Goal: Task Accomplishment & Management: Complete application form

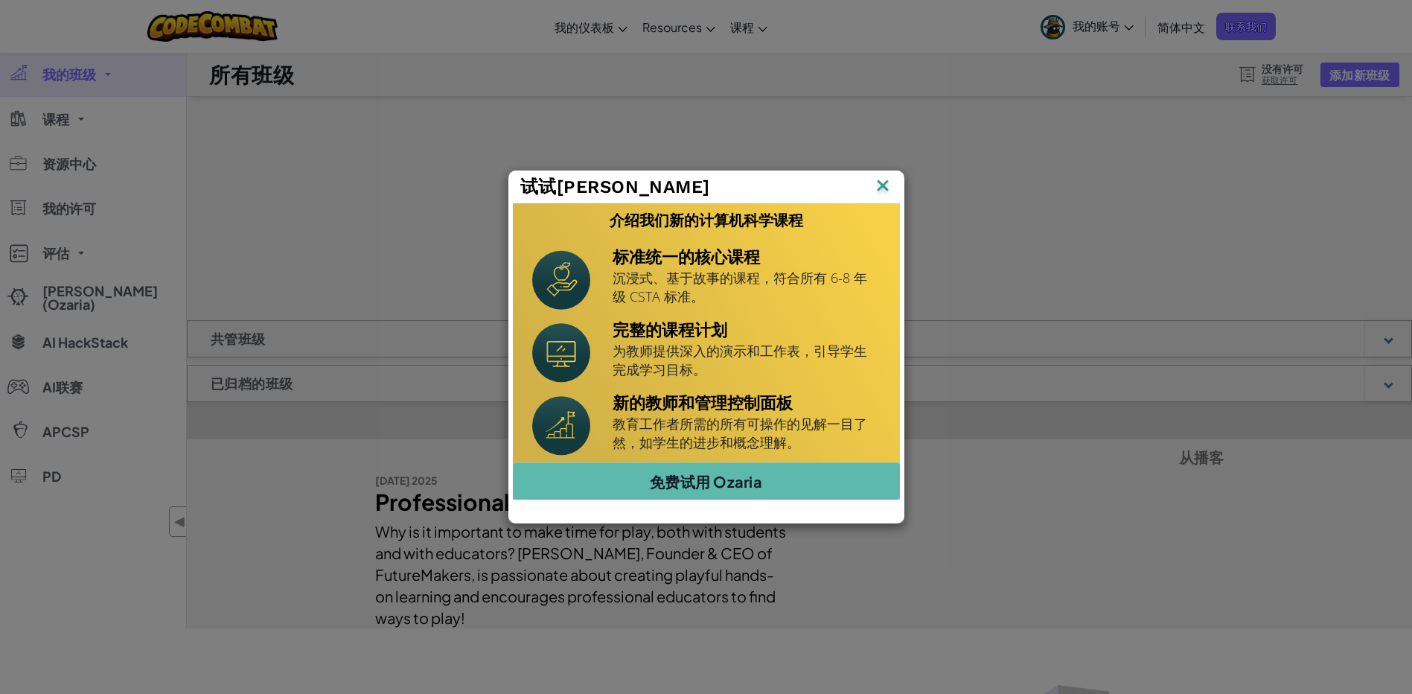
click at [661, 354] on p "为教师提供深入的演示和工作表，引导学生完成学习目标。" at bounding box center [746, 360] width 268 height 37
click at [0, 0] on img at bounding box center [0, 0] width 0 height 0
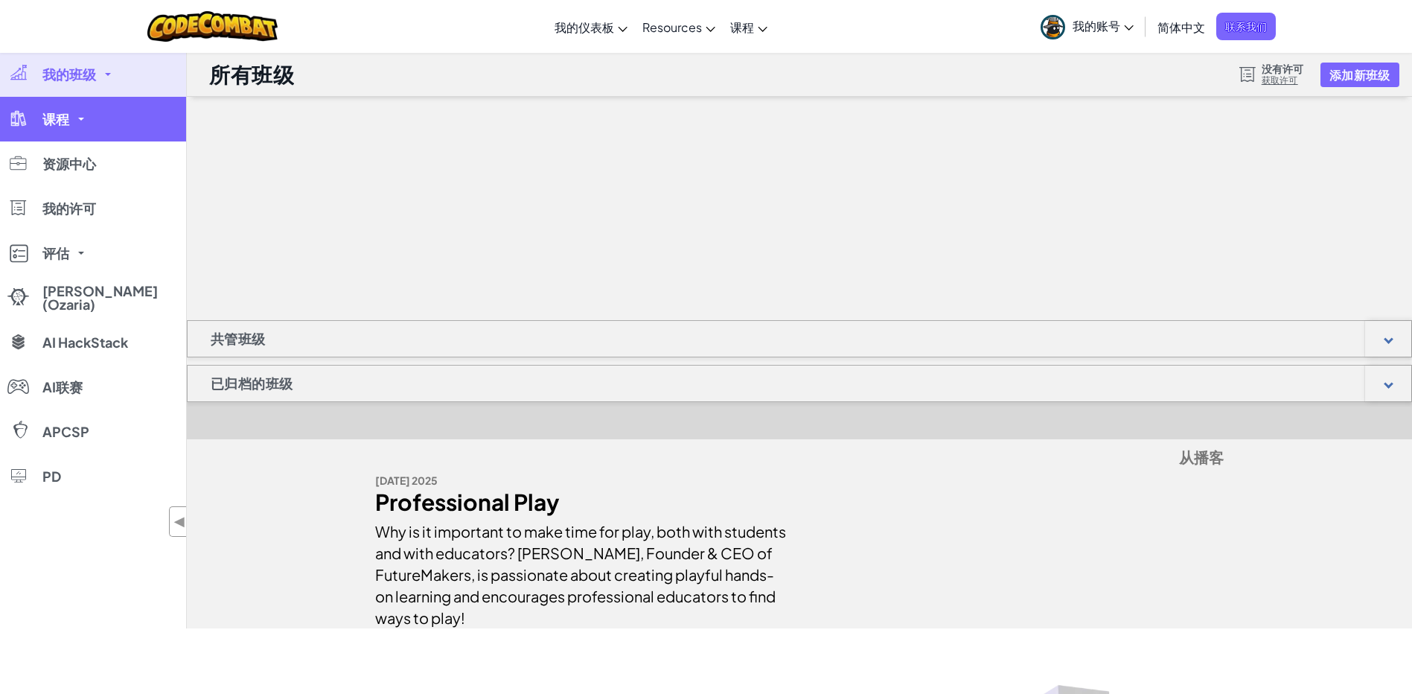
click at [161, 130] on link "课程" at bounding box center [93, 119] width 186 height 45
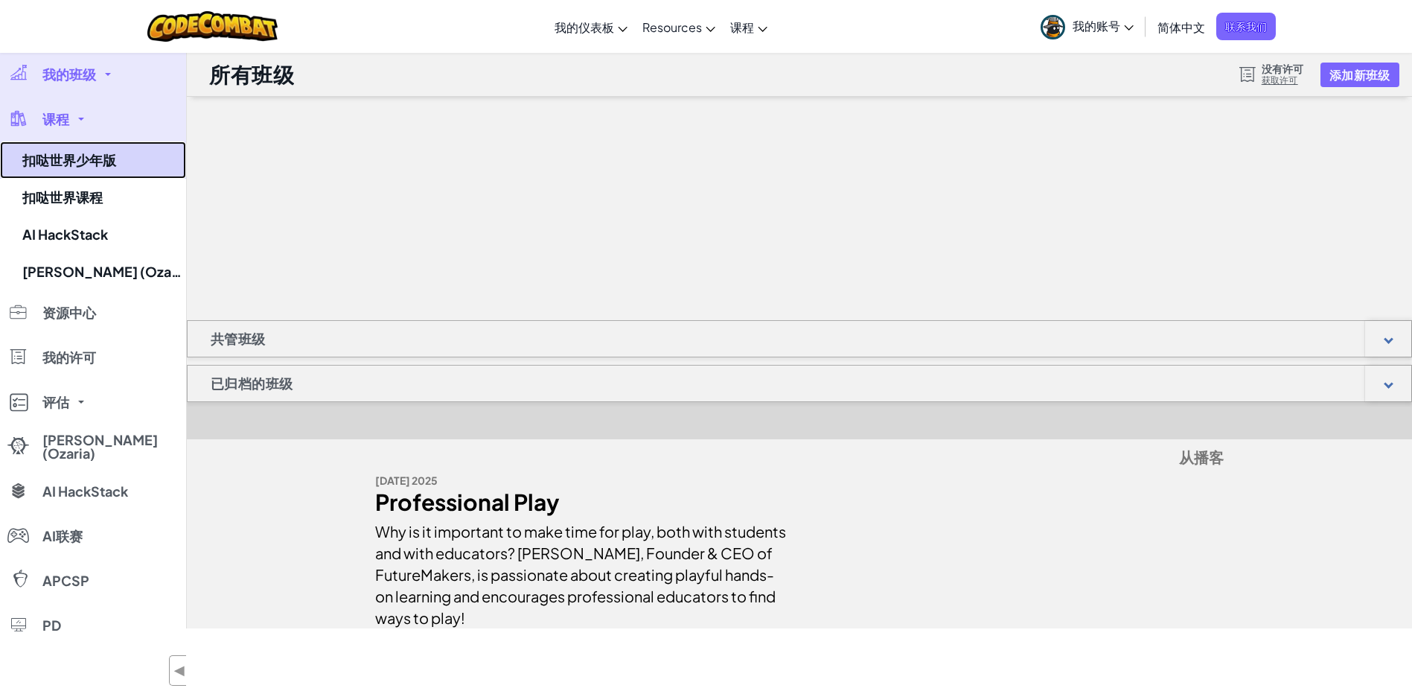
click at [139, 161] on link "扣哒世界少年版" at bounding box center [93, 159] width 186 height 37
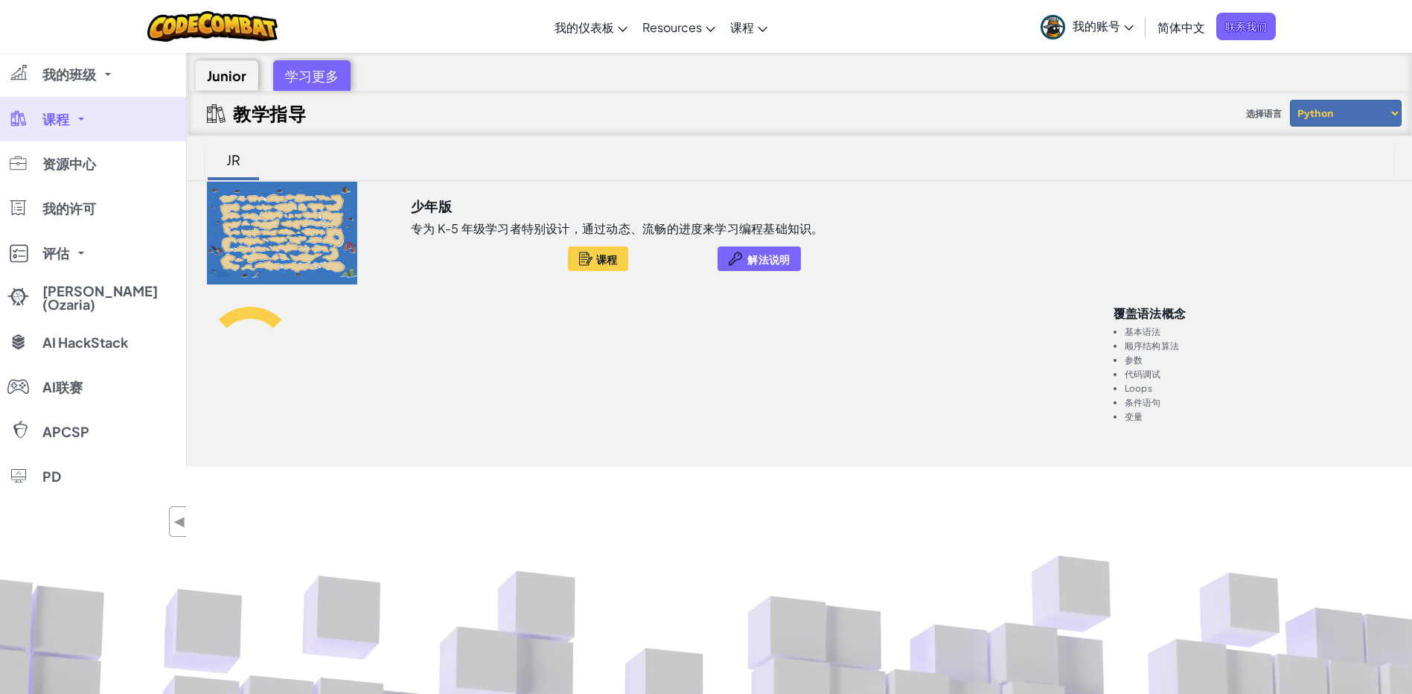
click at [127, 138] on link "课程" at bounding box center [93, 119] width 186 height 45
click at [129, 122] on link "课程" at bounding box center [93, 119] width 186 height 45
click at [71, 118] on link "课程" at bounding box center [93, 119] width 186 height 45
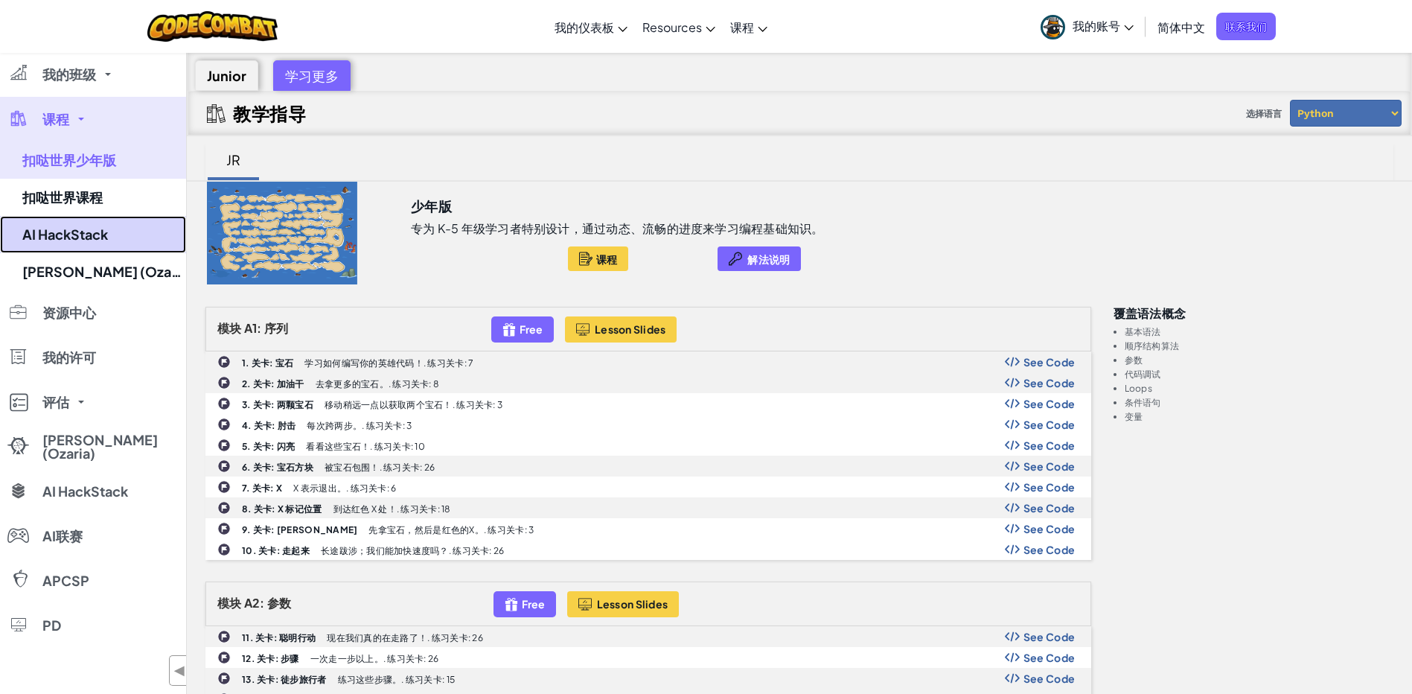
click at [105, 237] on link "AI HackStack" at bounding box center [93, 234] width 186 height 37
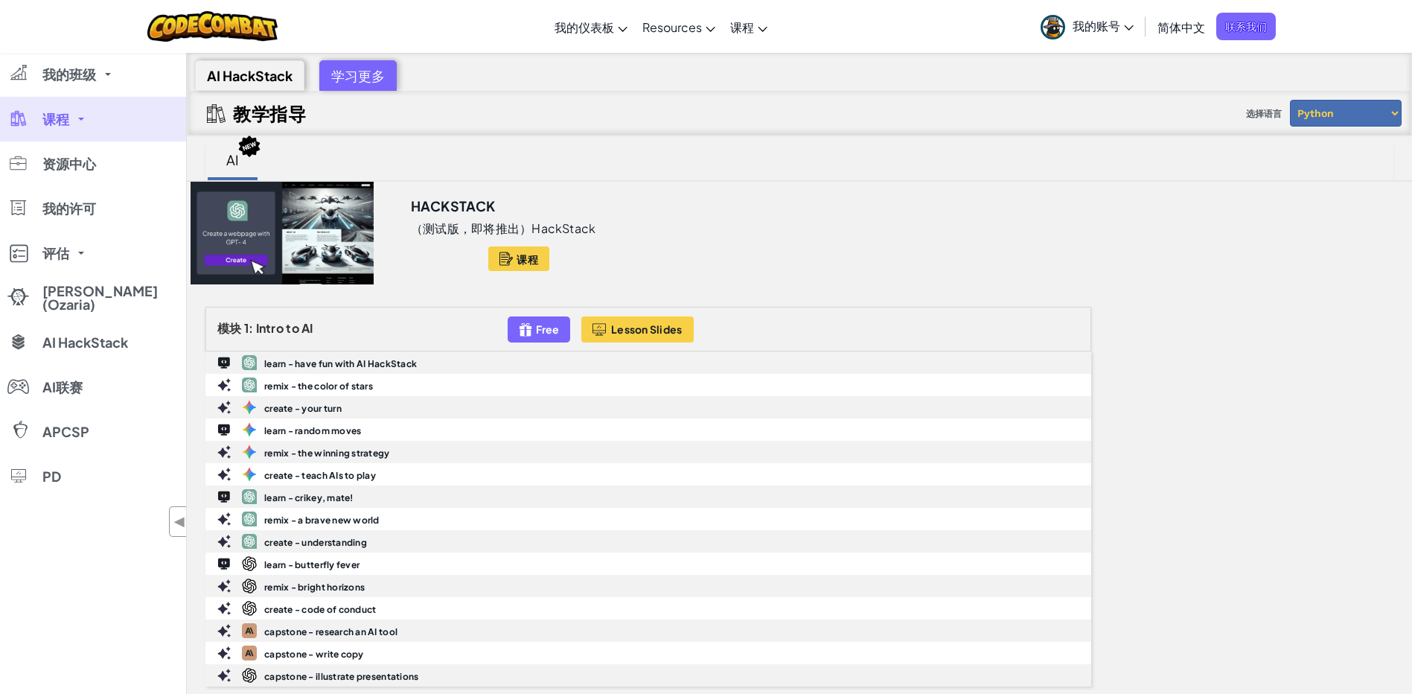
click at [108, 119] on link "课程" at bounding box center [93, 119] width 186 height 45
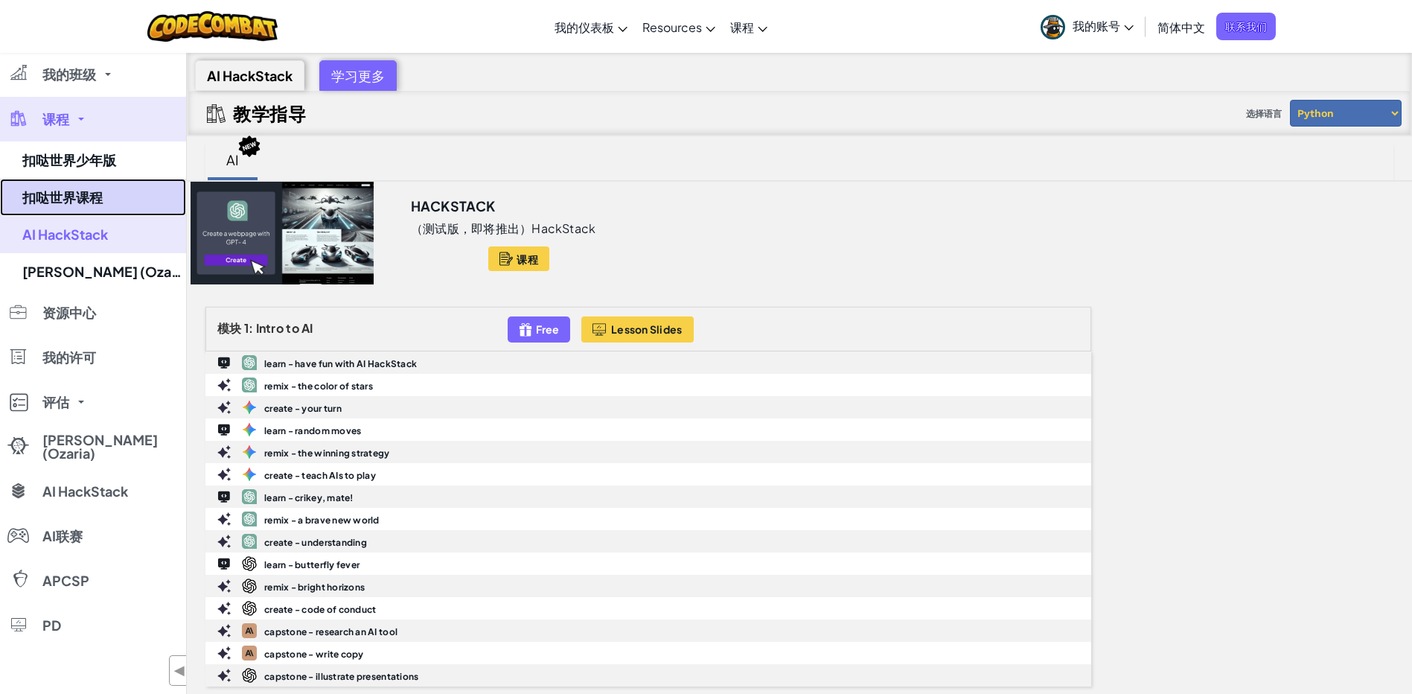
click at [113, 201] on link "扣哒世界课程" at bounding box center [93, 197] width 186 height 37
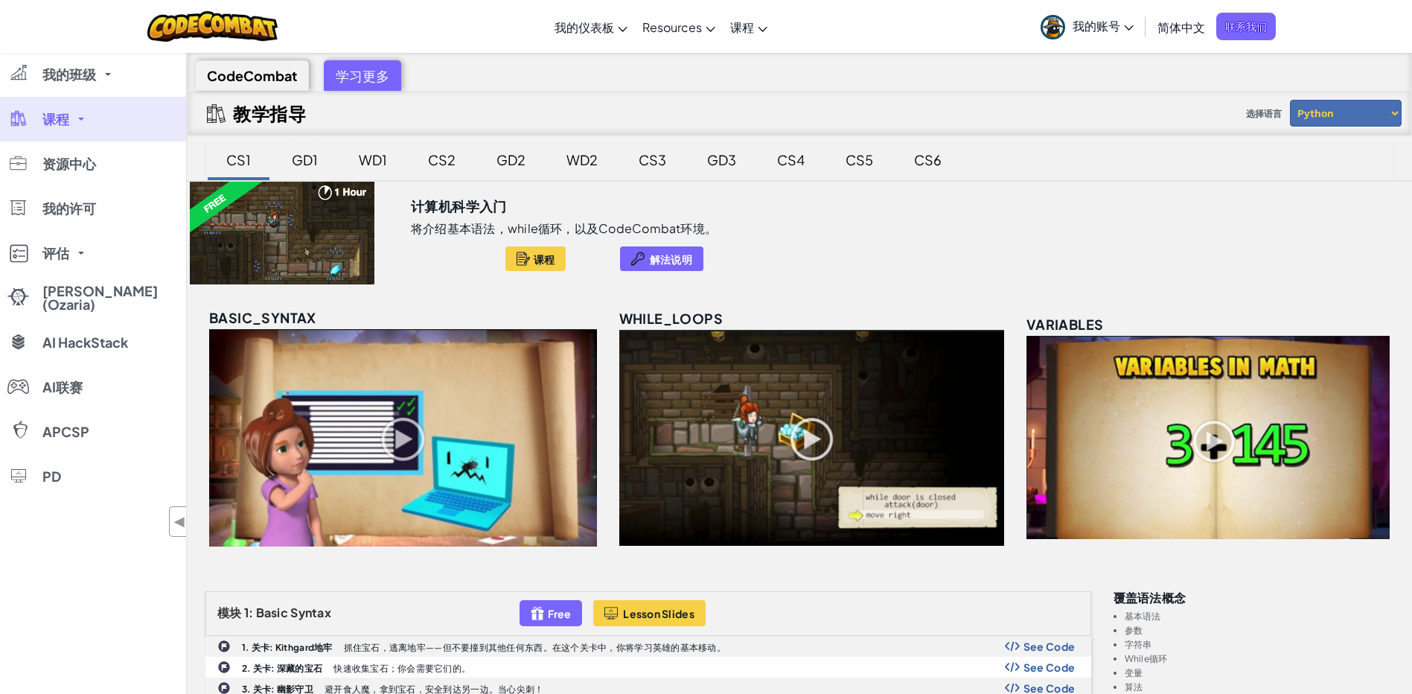
click at [307, 161] on div "GD1" at bounding box center [305, 159] width 56 height 35
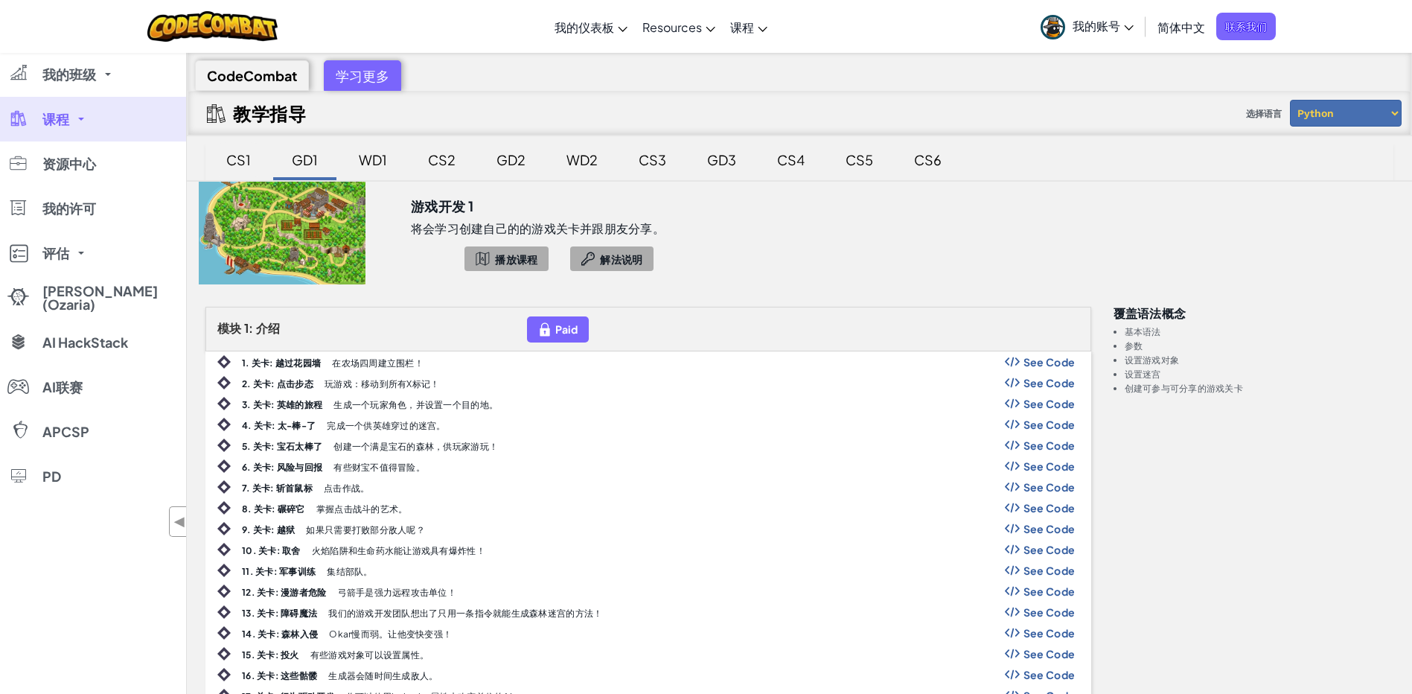
click at [228, 147] on div "CS1" at bounding box center [238, 159] width 54 height 35
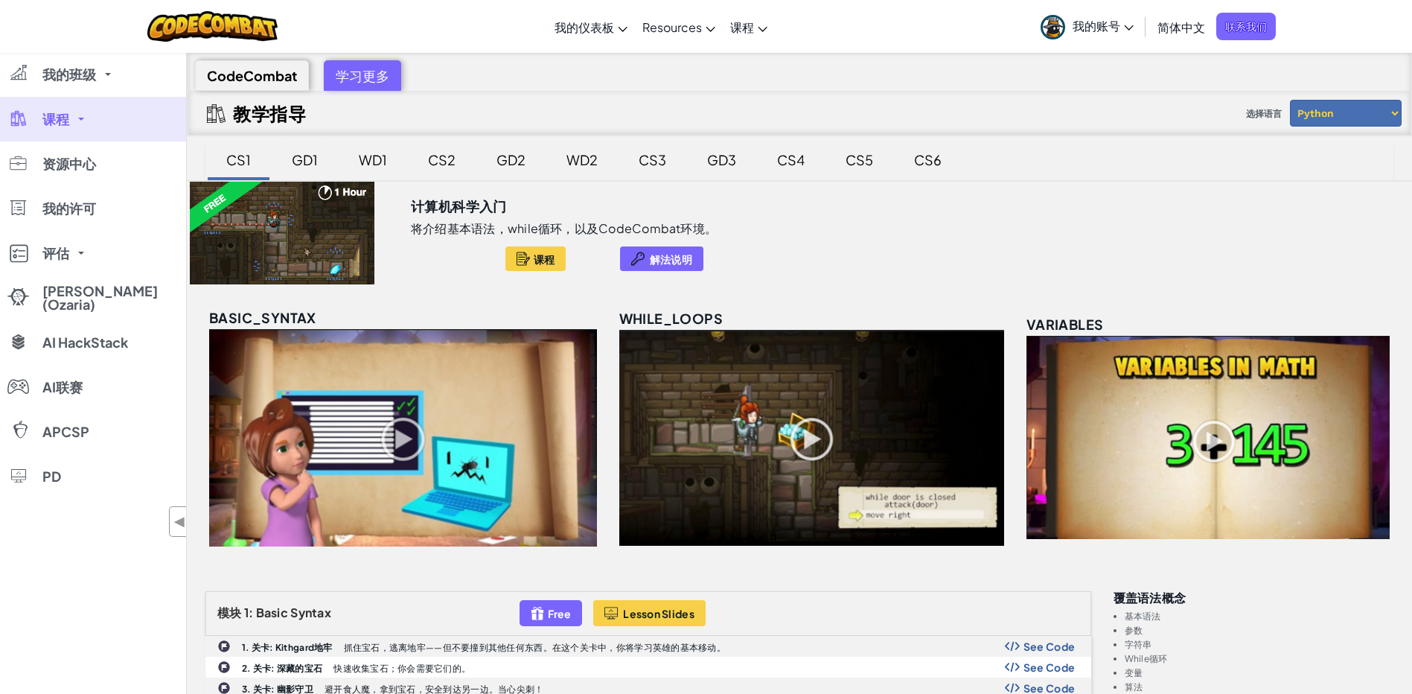
click at [313, 166] on div "GD1" at bounding box center [305, 159] width 56 height 35
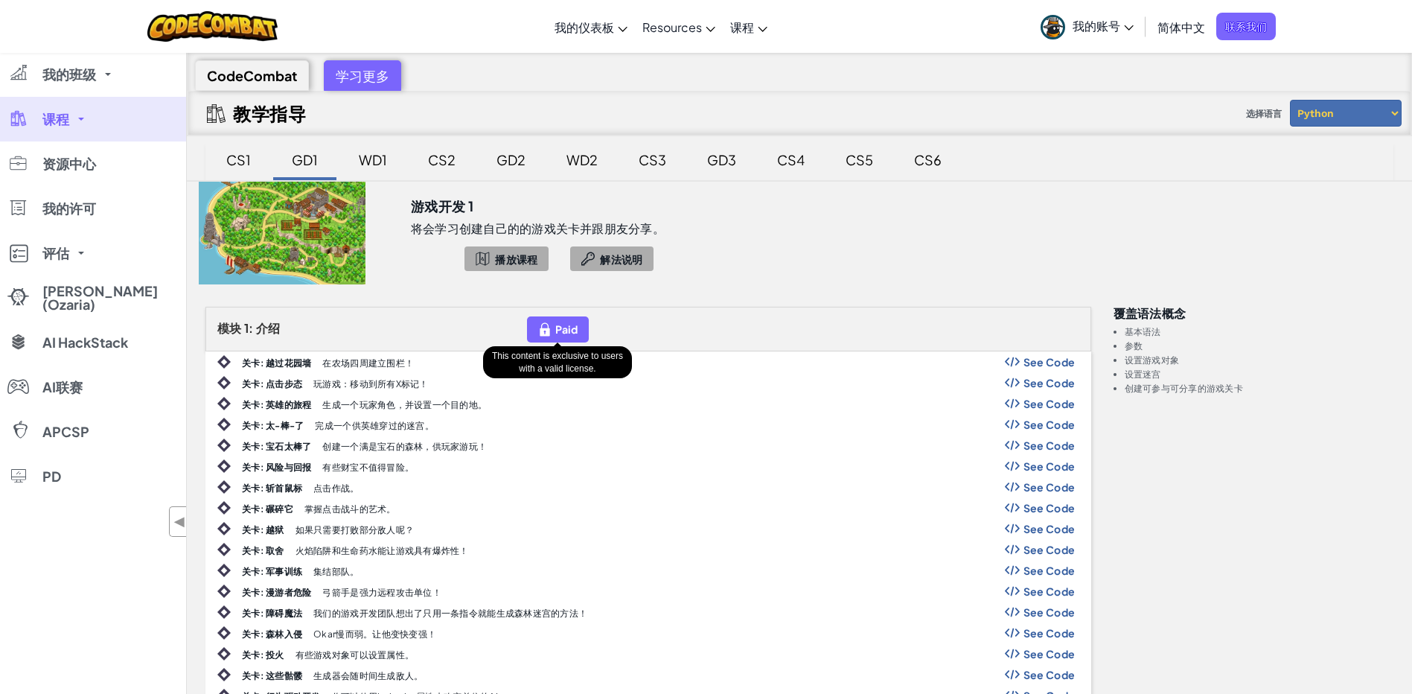
click at [553, 327] on div "Paid" at bounding box center [558, 329] width 62 height 26
click at [559, 327] on span "Paid" at bounding box center [566, 329] width 22 height 12
drag, startPoint x: 559, startPoint y: 327, endPoint x: 568, endPoint y: 331, distance: 10.0
click at [568, 331] on span "Paid" at bounding box center [566, 329] width 22 height 12
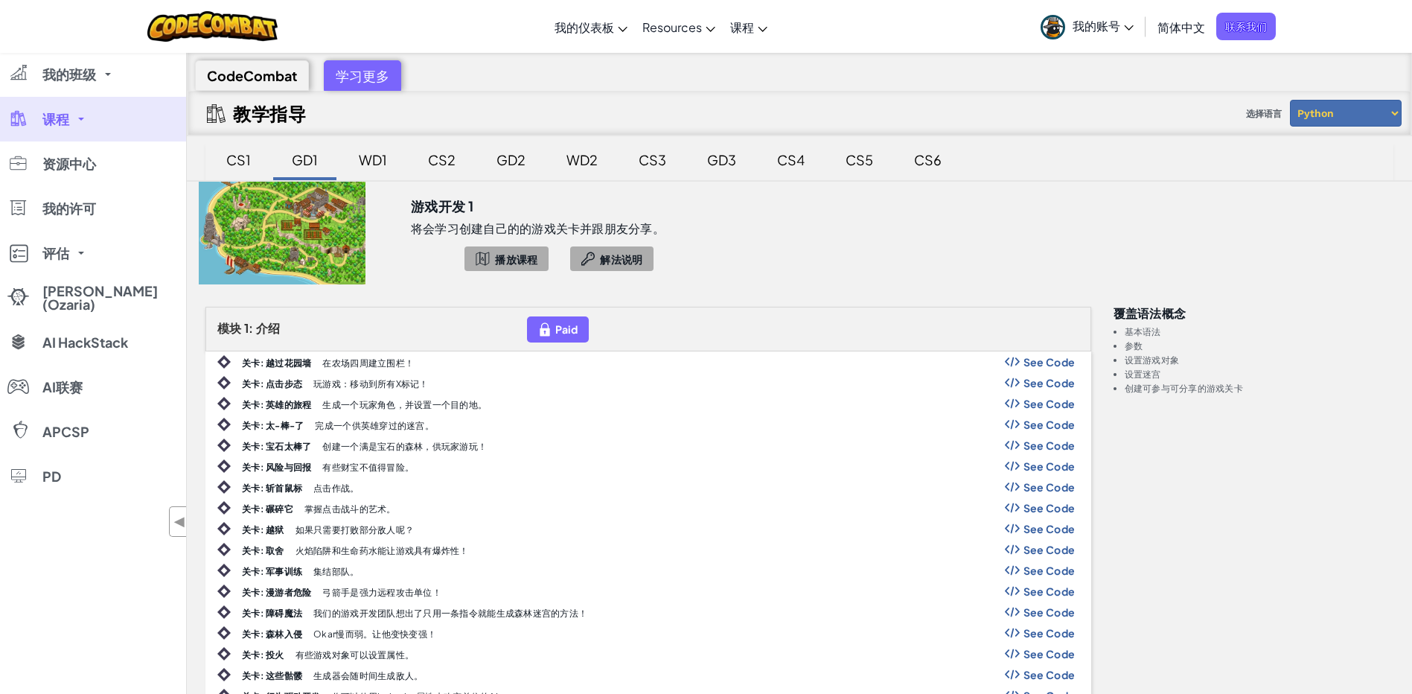
click at [586, 327] on div "Paid" at bounding box center [558, 329] width 62 height 26
click at [1375, 115] on select "Python JavaScript" at bounding box center [1346, 113] width 112 height 27
click at [1261, 119] on span "选择语言" at bounding box center [1264, 114] width 48 height 22
click at [387, 158] on div "WD1" at bounding box center [373, 159] width 58 height 35
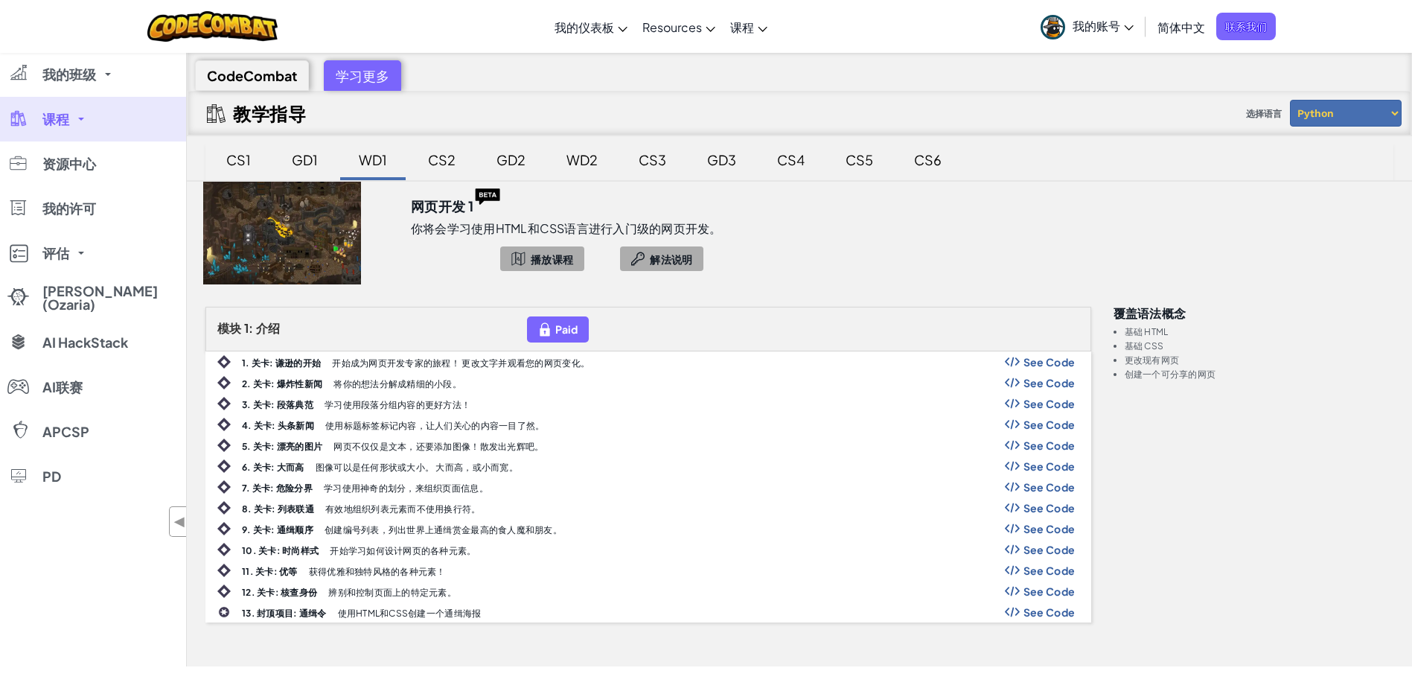
click at [470, 149] on div "CS2" at bounding box center [441, 161] width 65 height 38
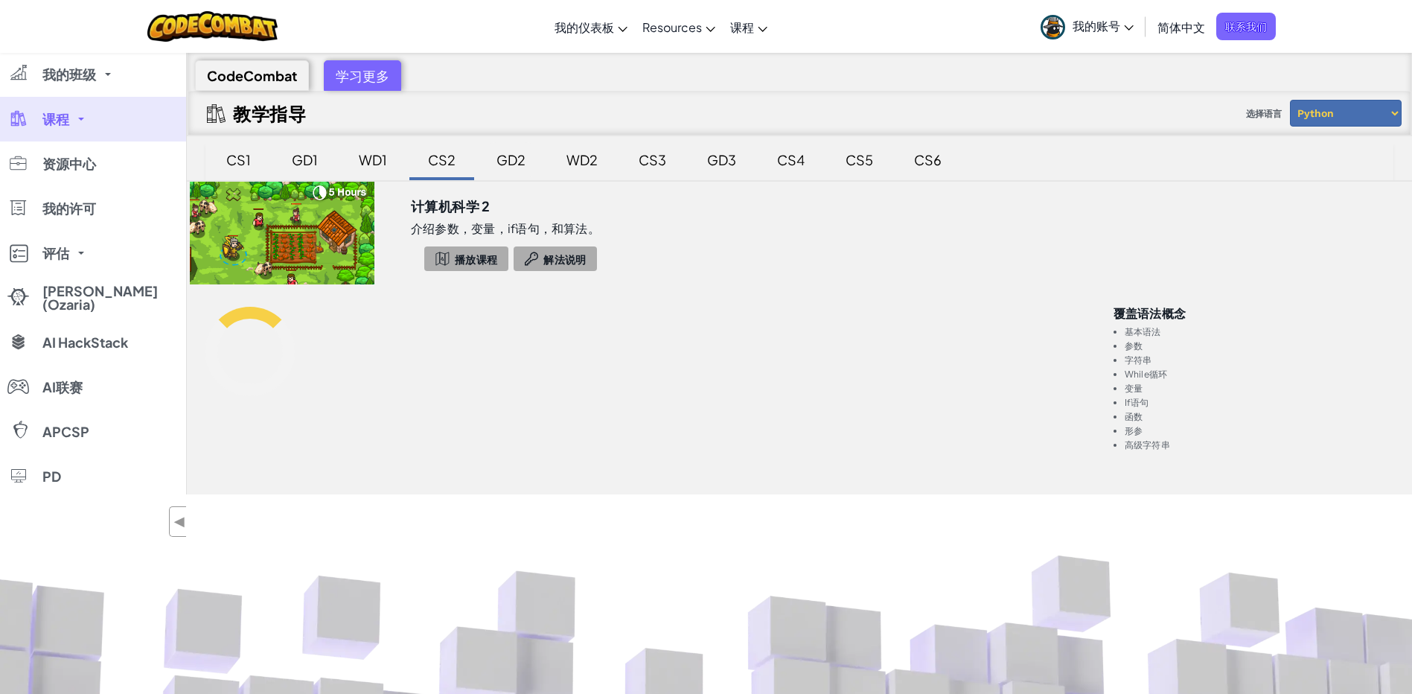
click at [519, 155] on div "GD2" at bounding box center [511, 159] width 59 height 35
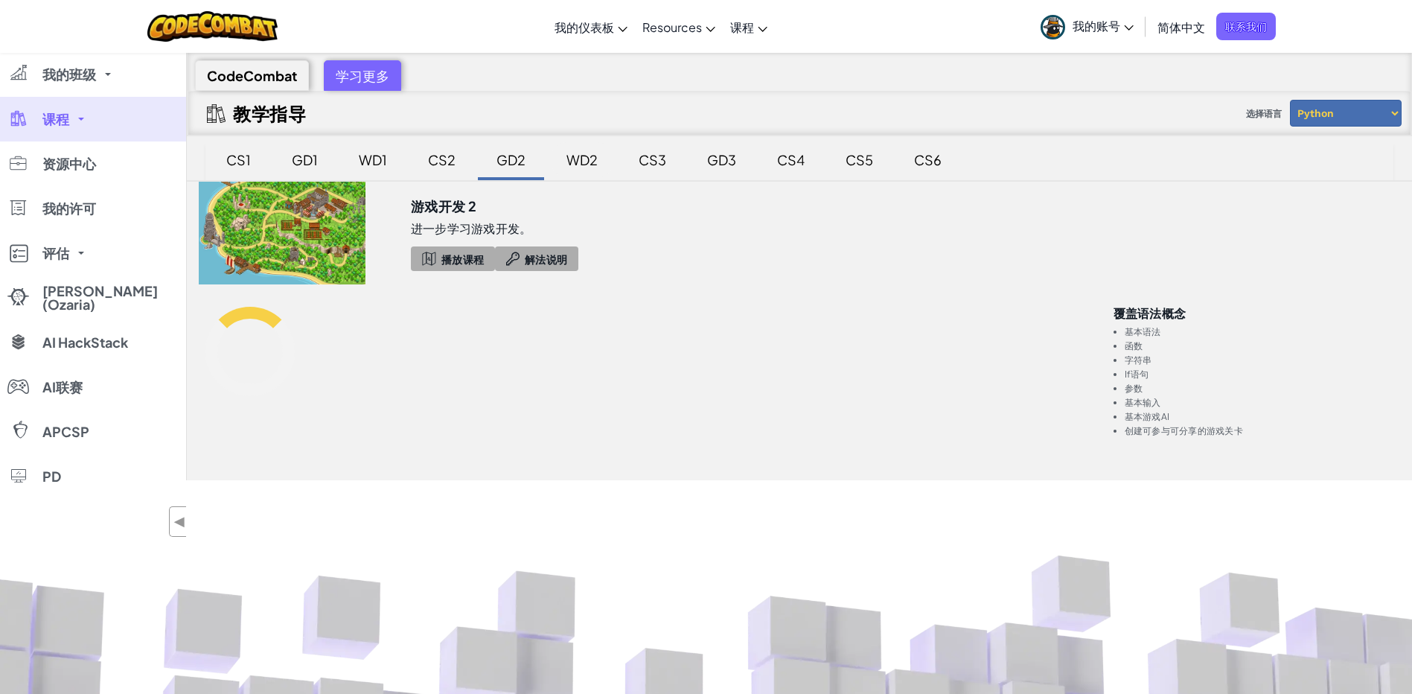
click at [574, 153] on div "WD2" at bounding box center [581, 159] width 61 height 35
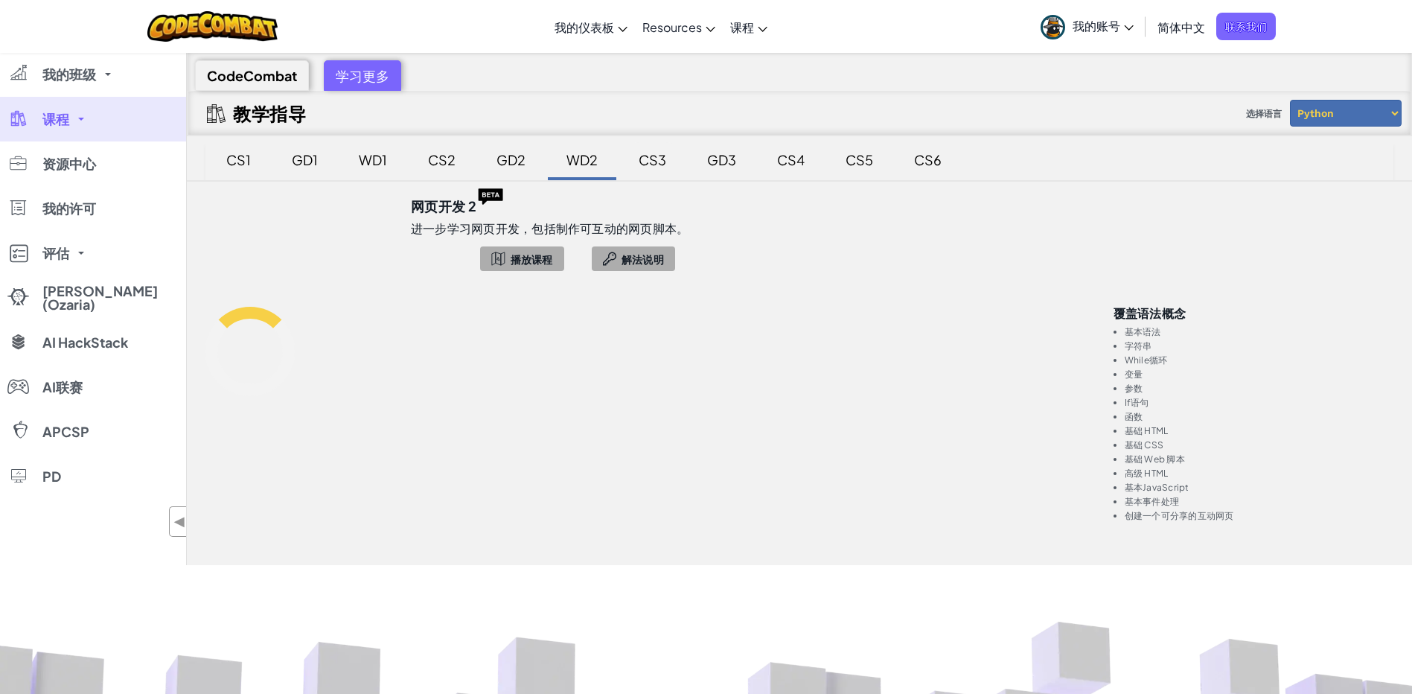
click at [637, 157] on div "CS3" at bounding box center [652, 159] width 57 height 35
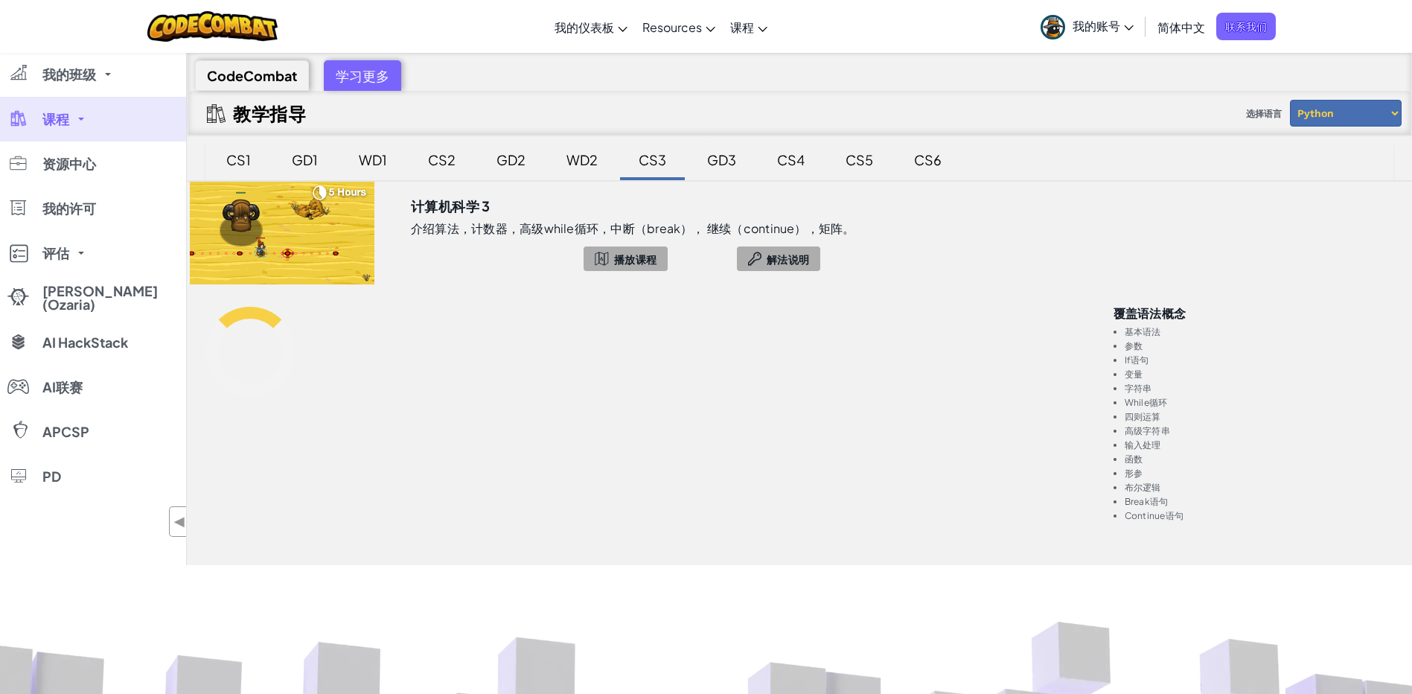
click at [709, 160] on div "GD3" at bounding box center [721, 159] width 59 height 35
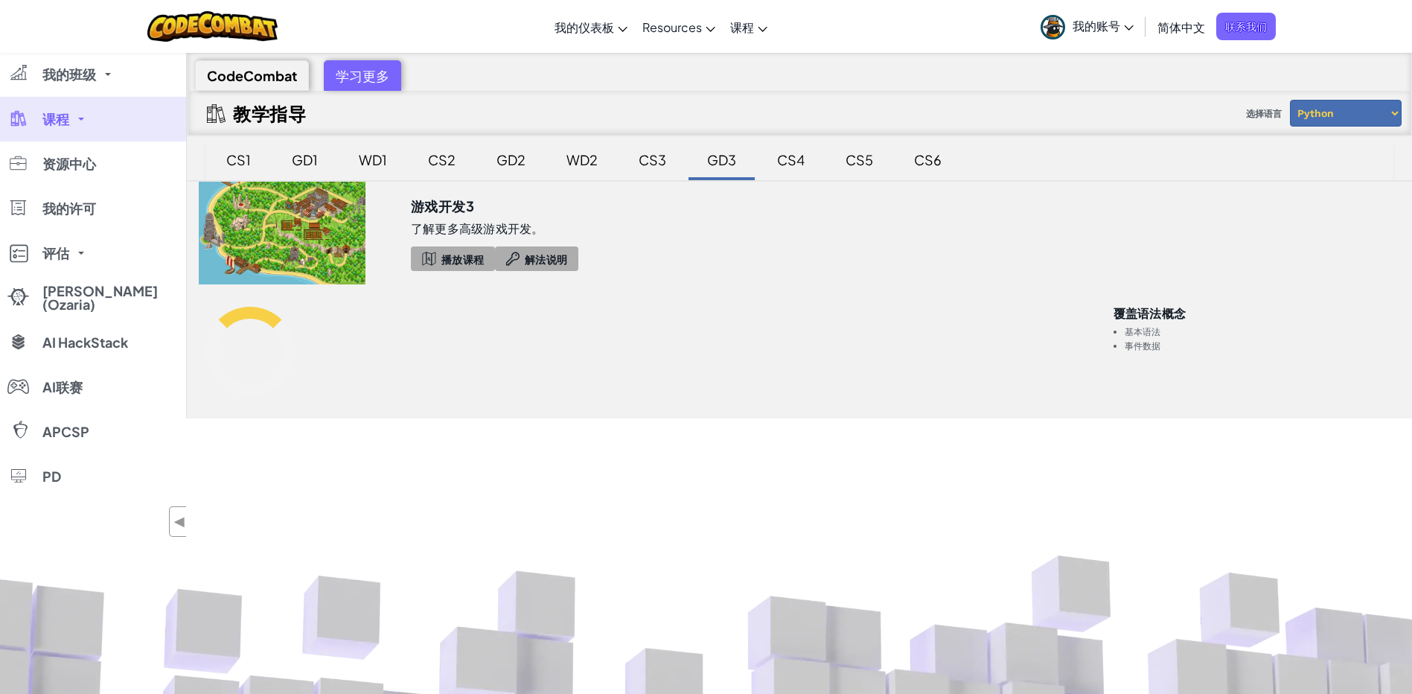
click at [793, 173] on div "CS4" at bounding box center [790, 159] width 57 height 35
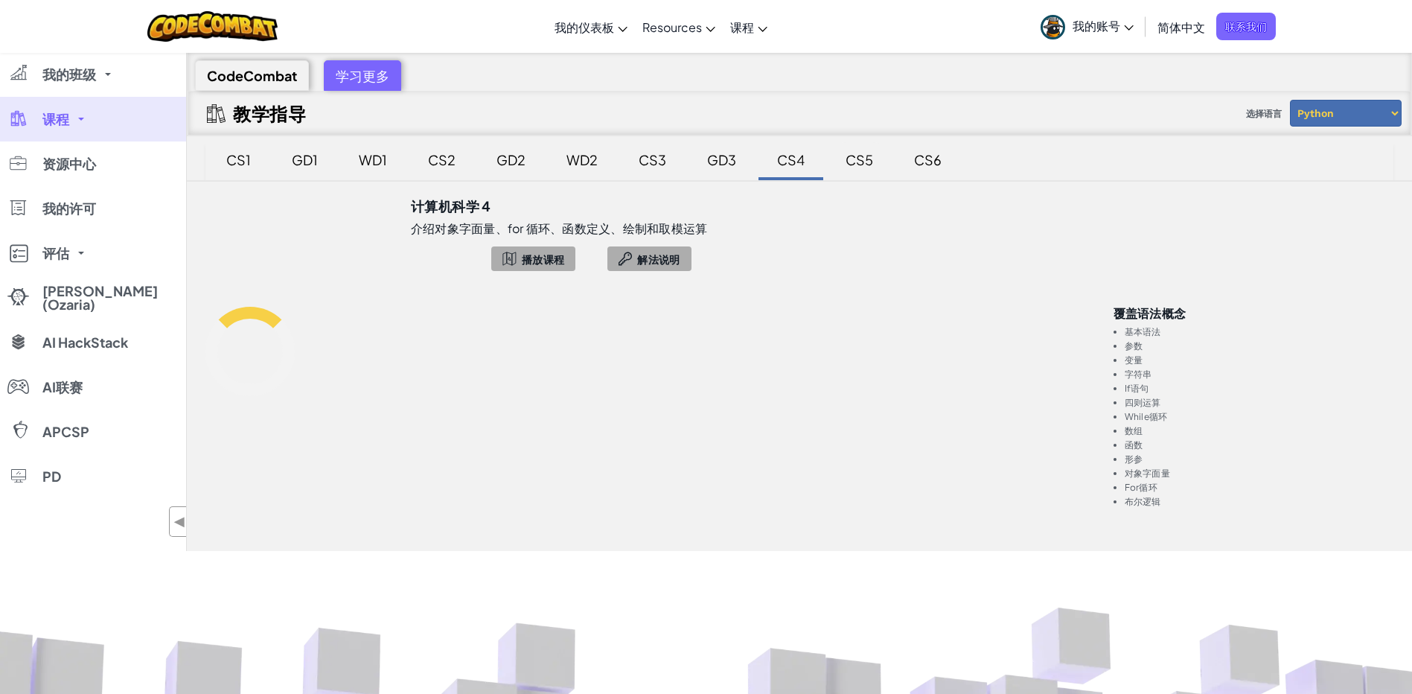
click at [839, 172] on div "CS5" at bounding box center [859, 159] width 57 height 35
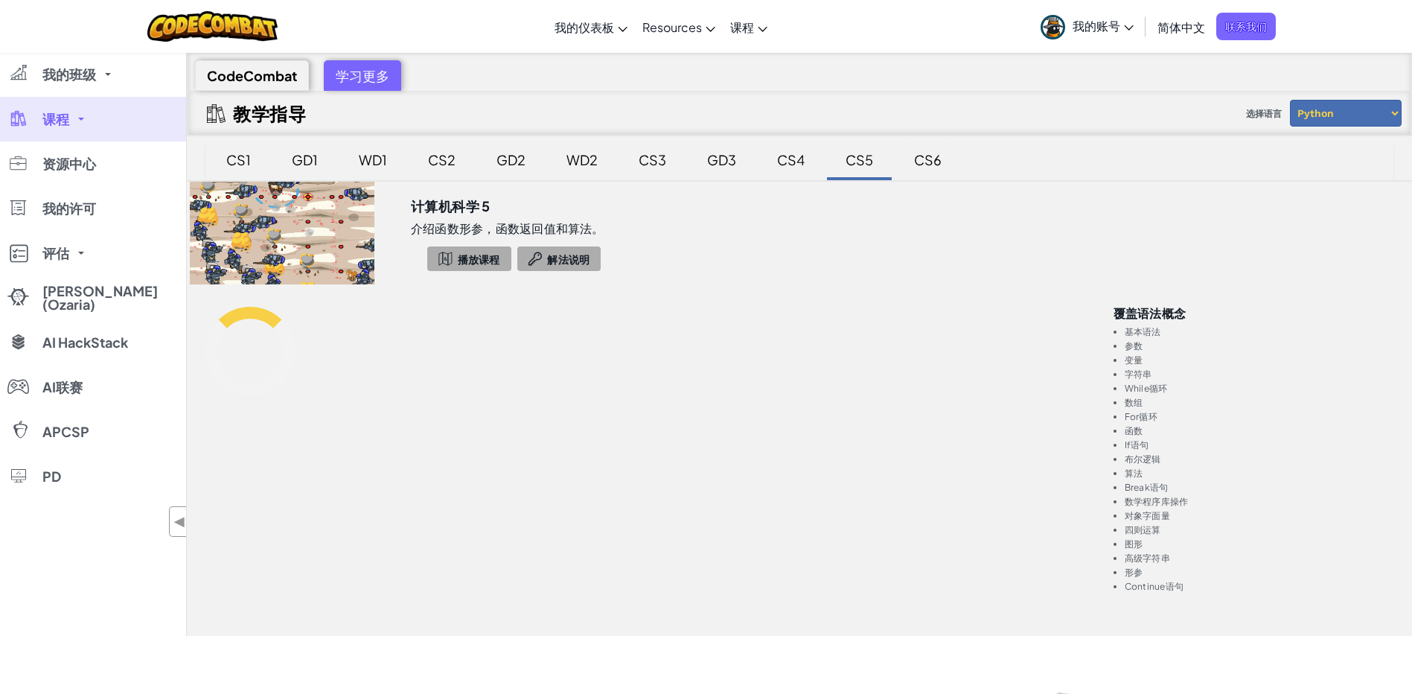
click at [933, 167] on div "CS6" at bounding box center [927, 159] width 57 height 35
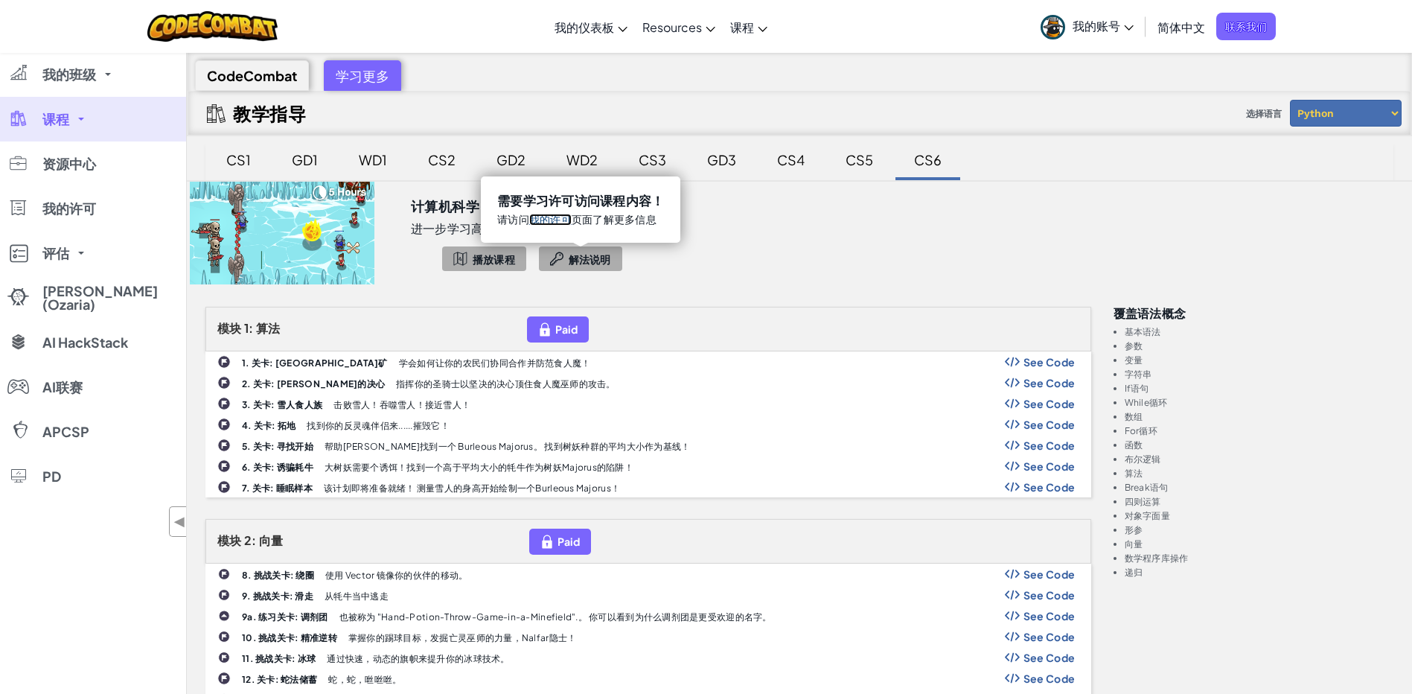
click at [563, 223] on link "我的许可" at bounding box center [550, 220] width 42 height 12
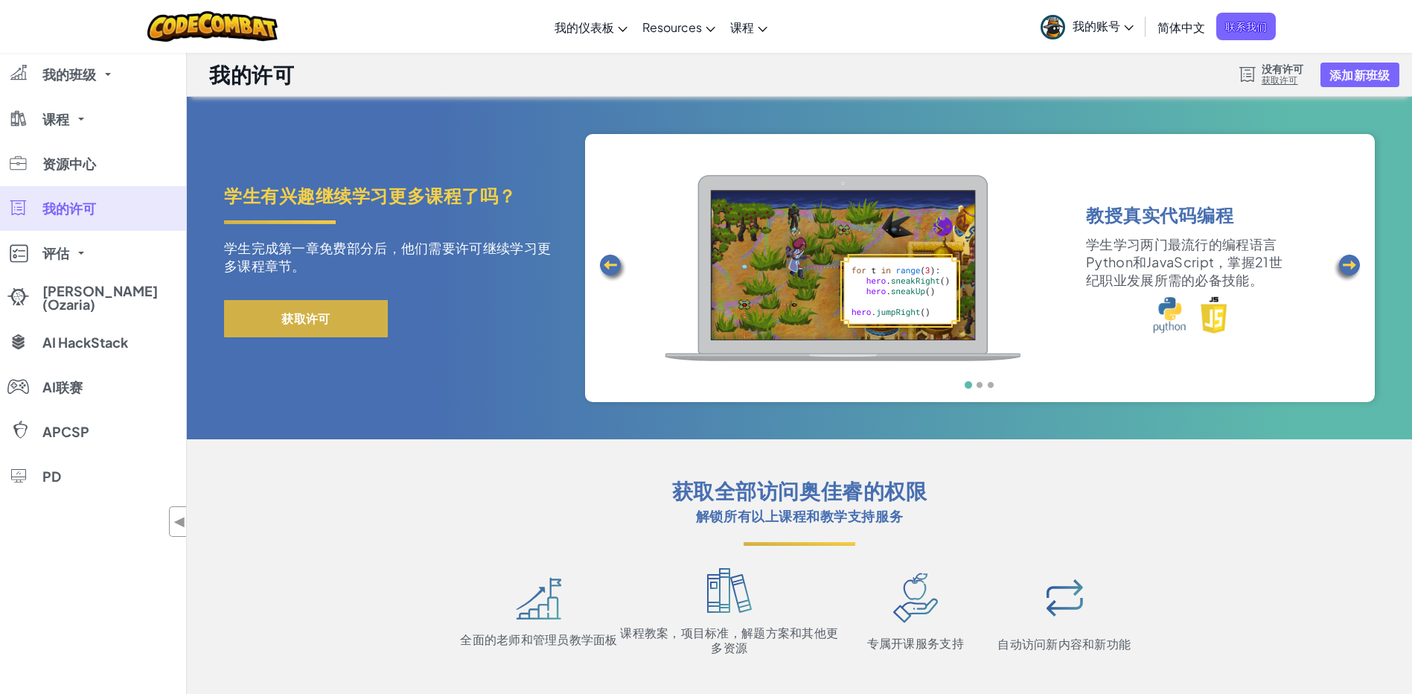
click at [273, 317] on button "获取许可" at bounding box center [306, 318] width 164 height 37
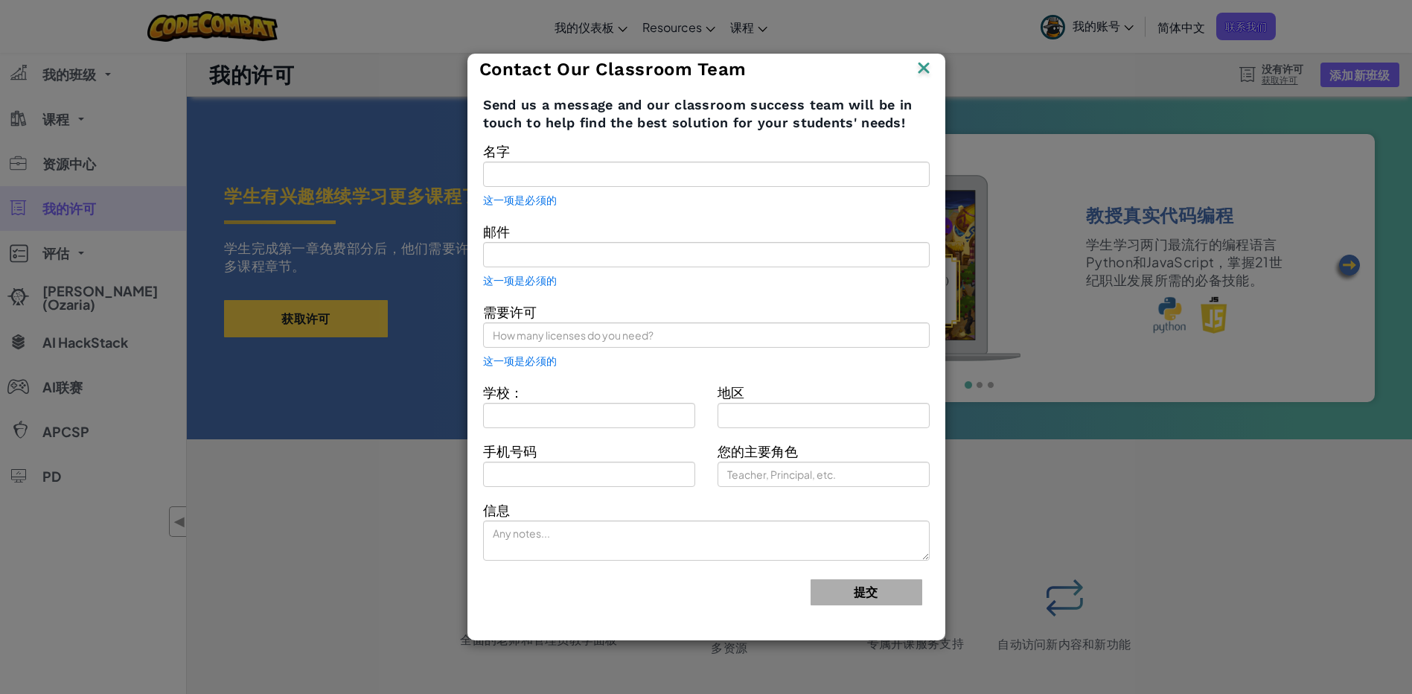
type input "可 云"
type input "[EMAIL_ADDRESS][DOMAIN_NAME]"
type input "mendd"
type input "dlji"
type input "Technology coordinator"
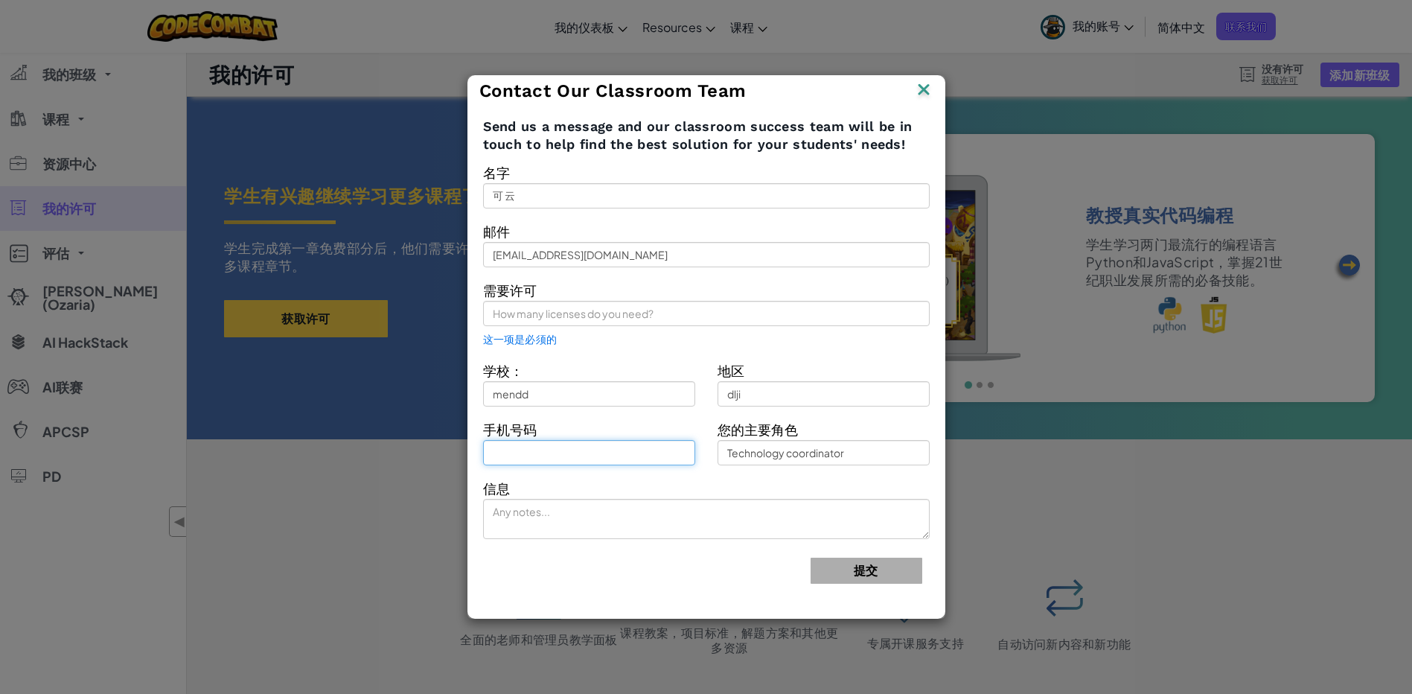
click at [561, 447] on input "text" at bounding box center [589, 452] width 212 height 25
click at [502, 450] on input "15442154123" at bounding box center [589, 452] width 212 height 25
click at [512, 459] on input "15442154123" at bounding box center [589, 452] width 212 height 25
click at [516, 458] on input "15442154123" at bounding box center [589, 452] width 212 height 25
click at [527, 456] on input "15442154123" at bounding box center [589, 452] width 212 height 25
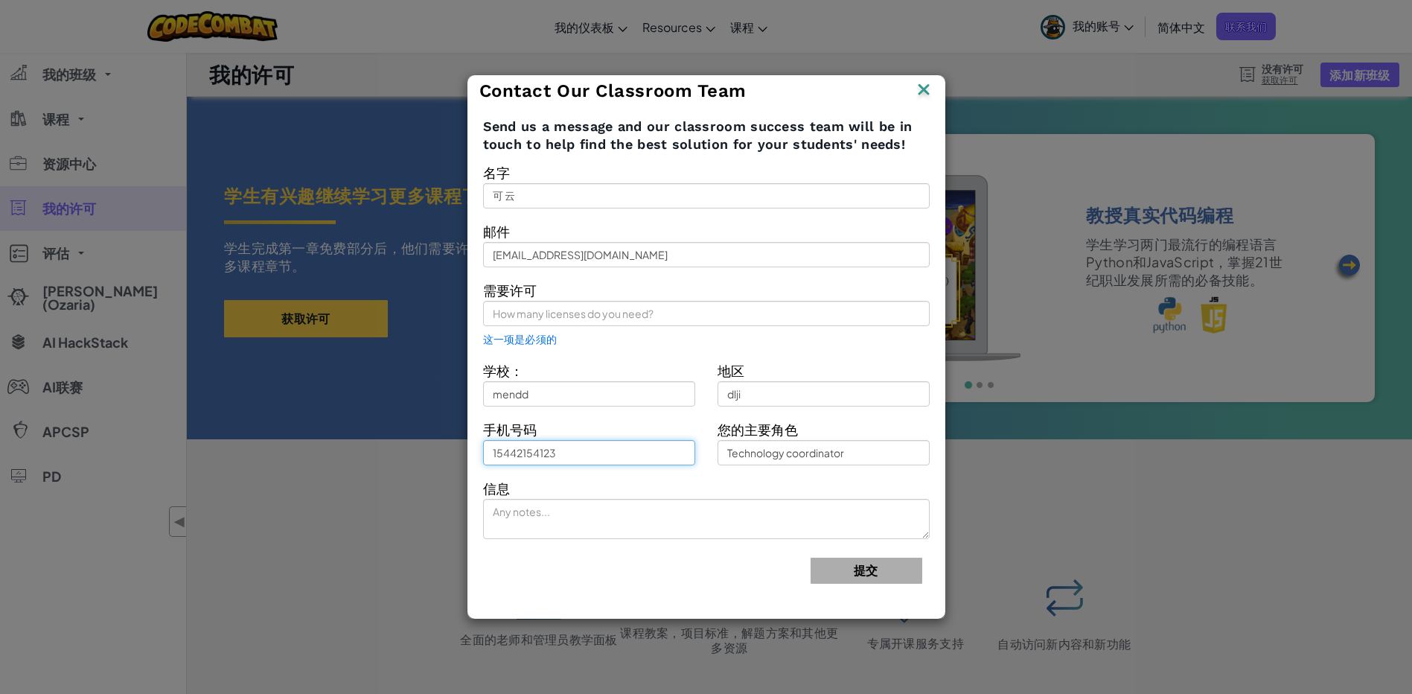
click at [538, 453] on input "15442154123" at bounding box center [589, 452] width 212 height 25
click at [551, 454] on input "15442154123" at bounding box center [589, 452] width 212 height 25
click at [556, 454] on input "15442154123" at bounding box center [589, 452] width 212 height 25
type input "15442154123"
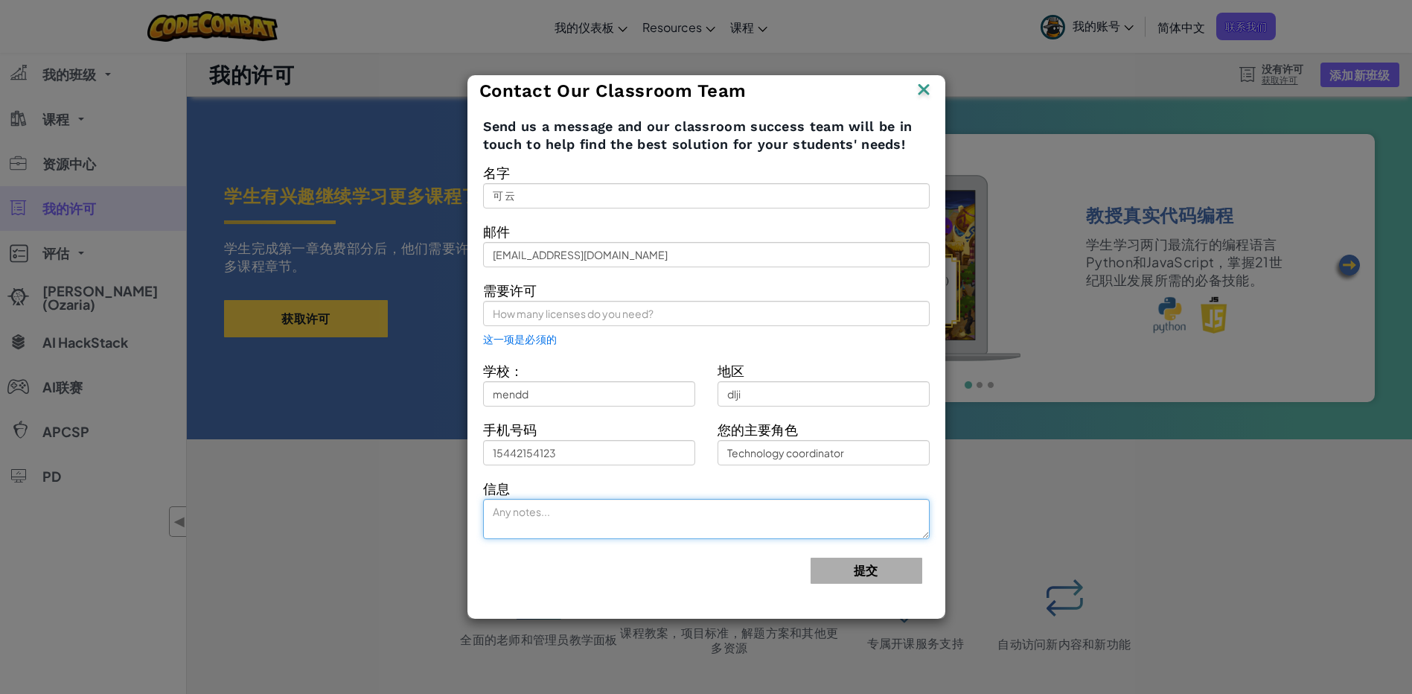
click at [577, 509] on textarea at bounding box center [706, 519] width 447 height 40
type textarea "465421"
drag, startPoint x: 844, startPoint y: 92, endPoint x: 761, endPoint y: 71, distance: 85.9
click at [758, 71] on div "Contact Our Classroom Team Send us a message and our classroom success team wil…" at bounding box center [706, 347] width 1412 height 694
click at [927, 97] on img at bounding box center [923, 91] width 19 height 22
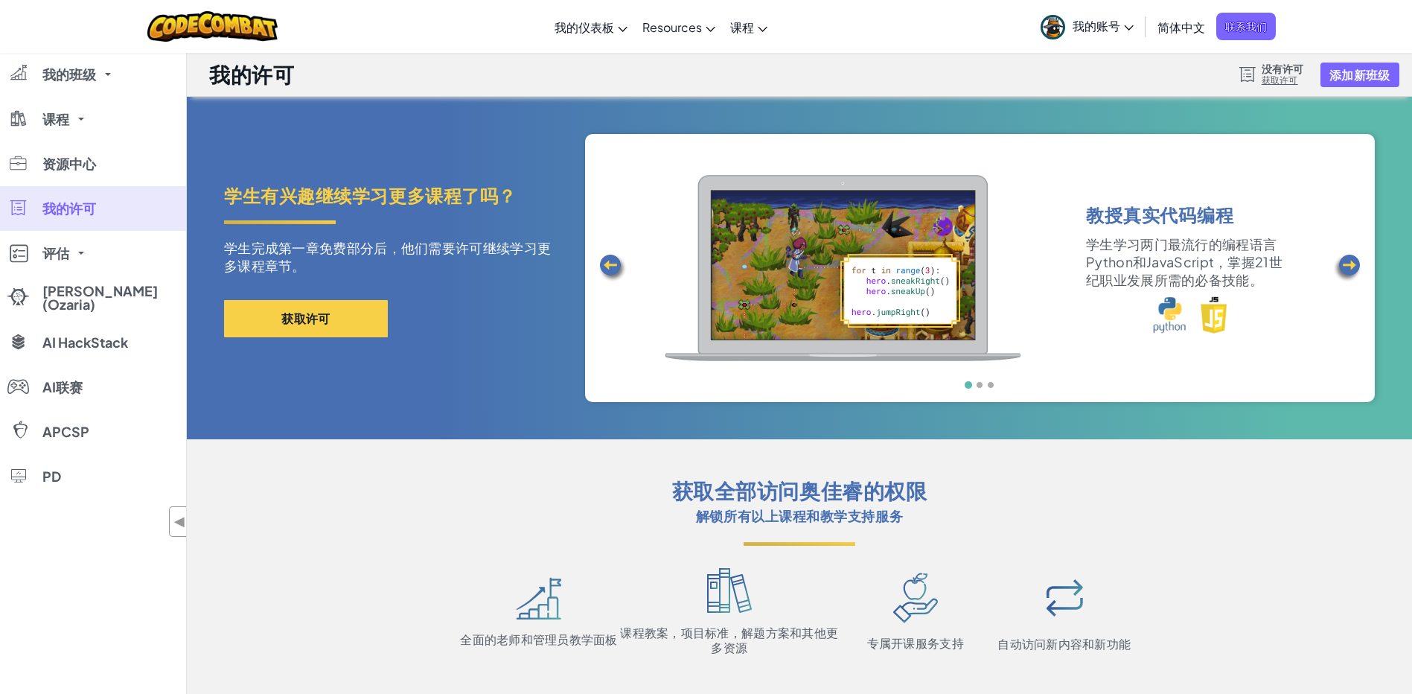
click at [1350, 257] on img at bounding box center [1347, 268] width 30 height 30
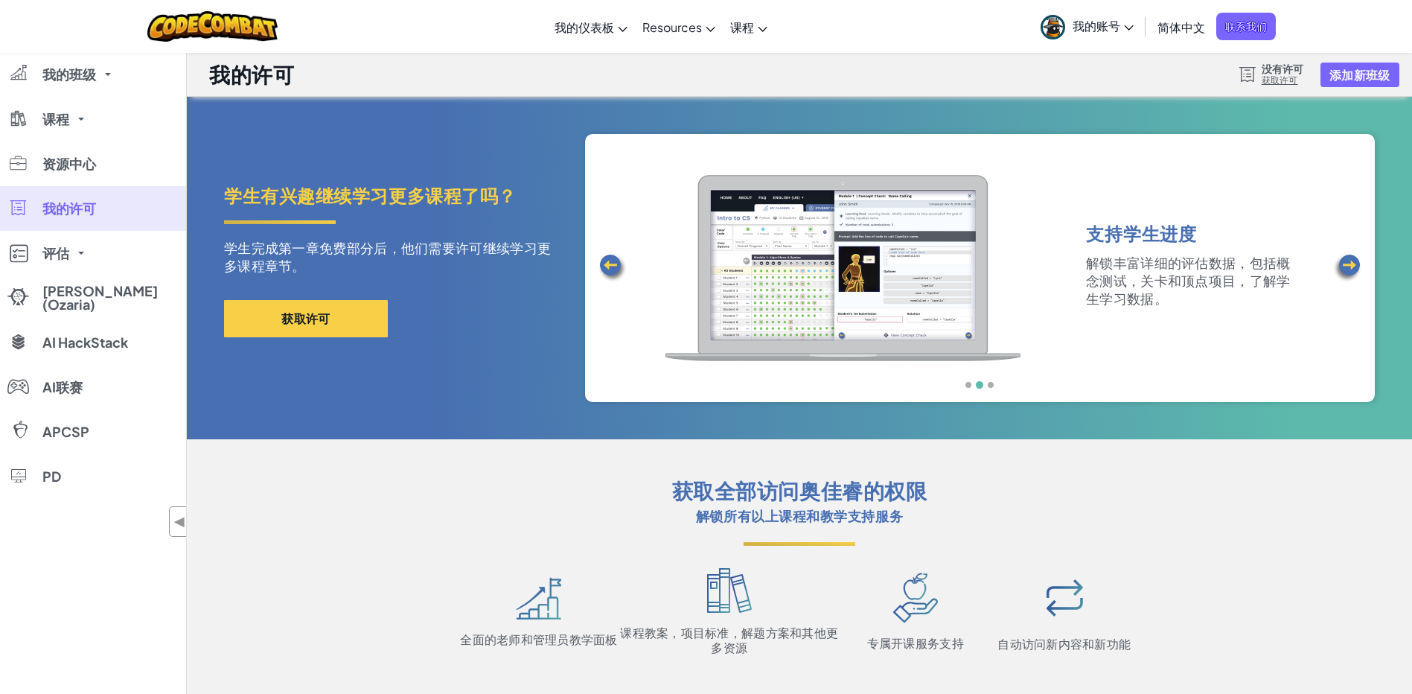
click at [1350, 257] on img at bounding box center [1347, 268] width 30 height 30
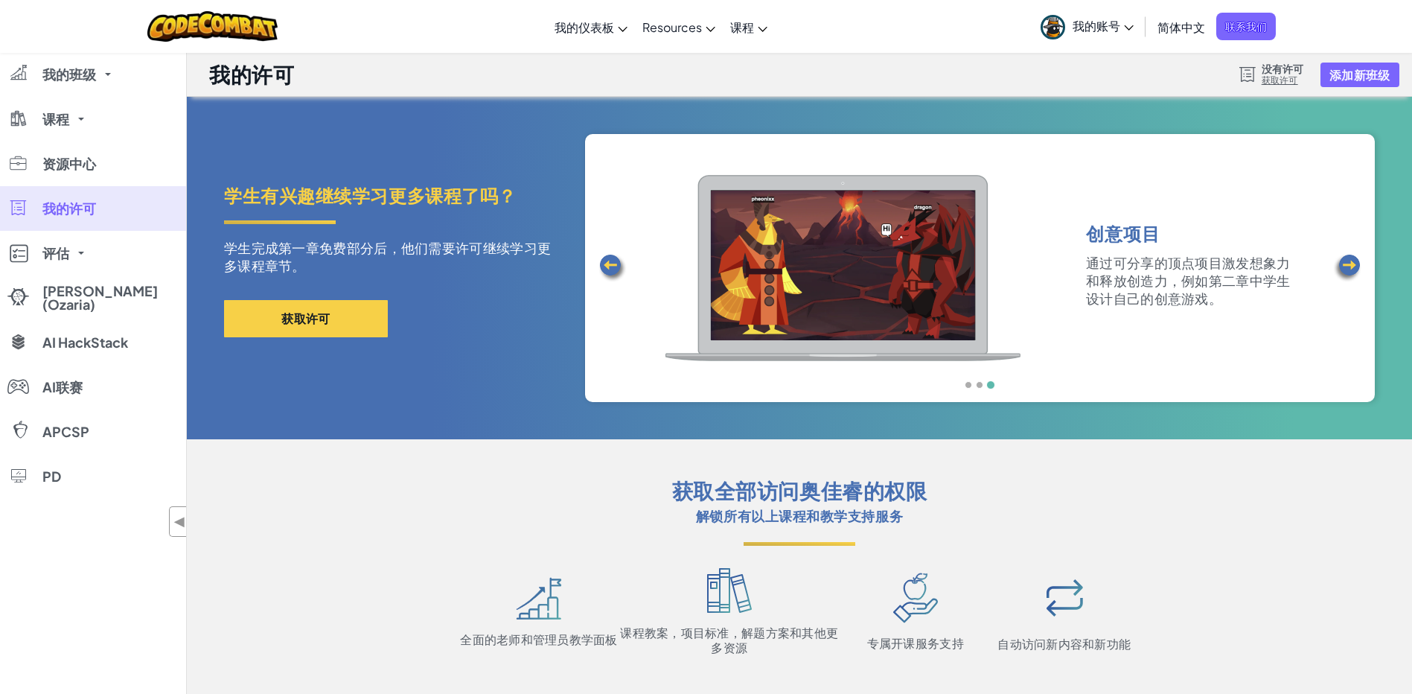
click at [1350, 257] on img at bounding box center [1347, 268] width 30 height 30
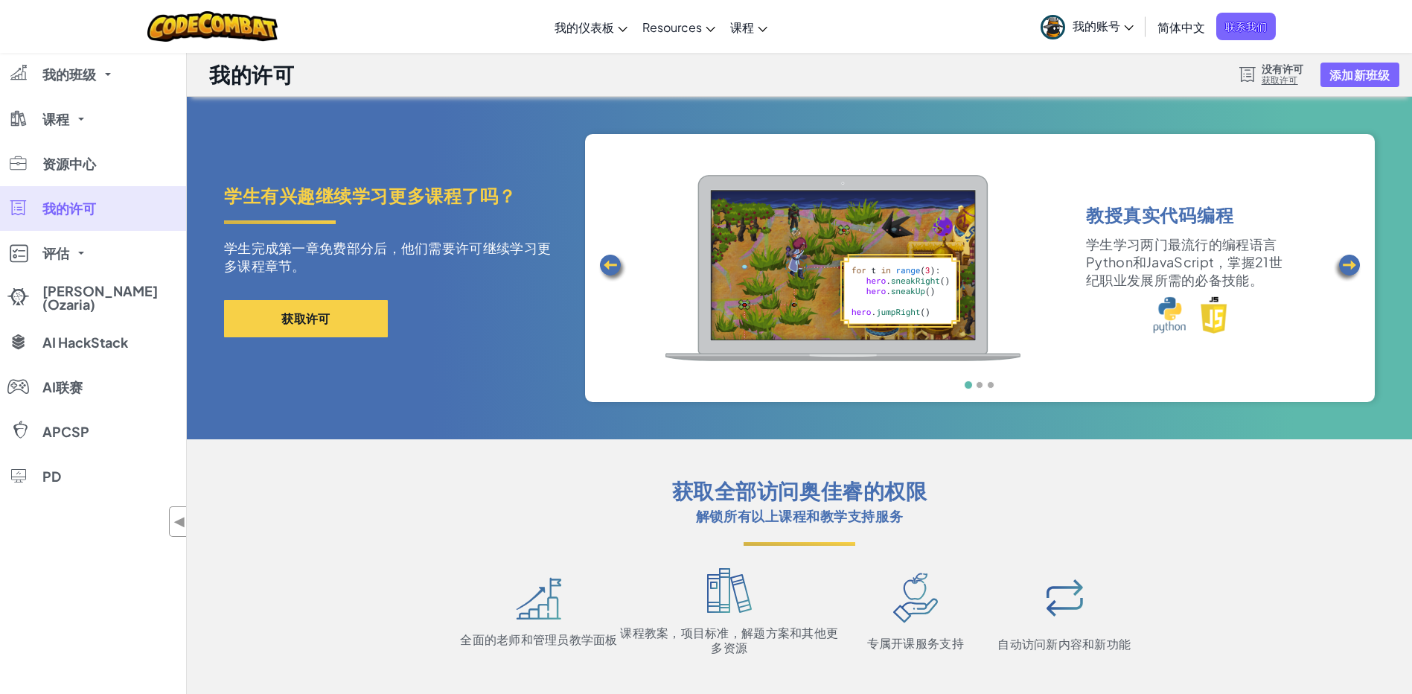
click at [1350, 257] on img at bounding box center [1347, 268] width 30 height 30
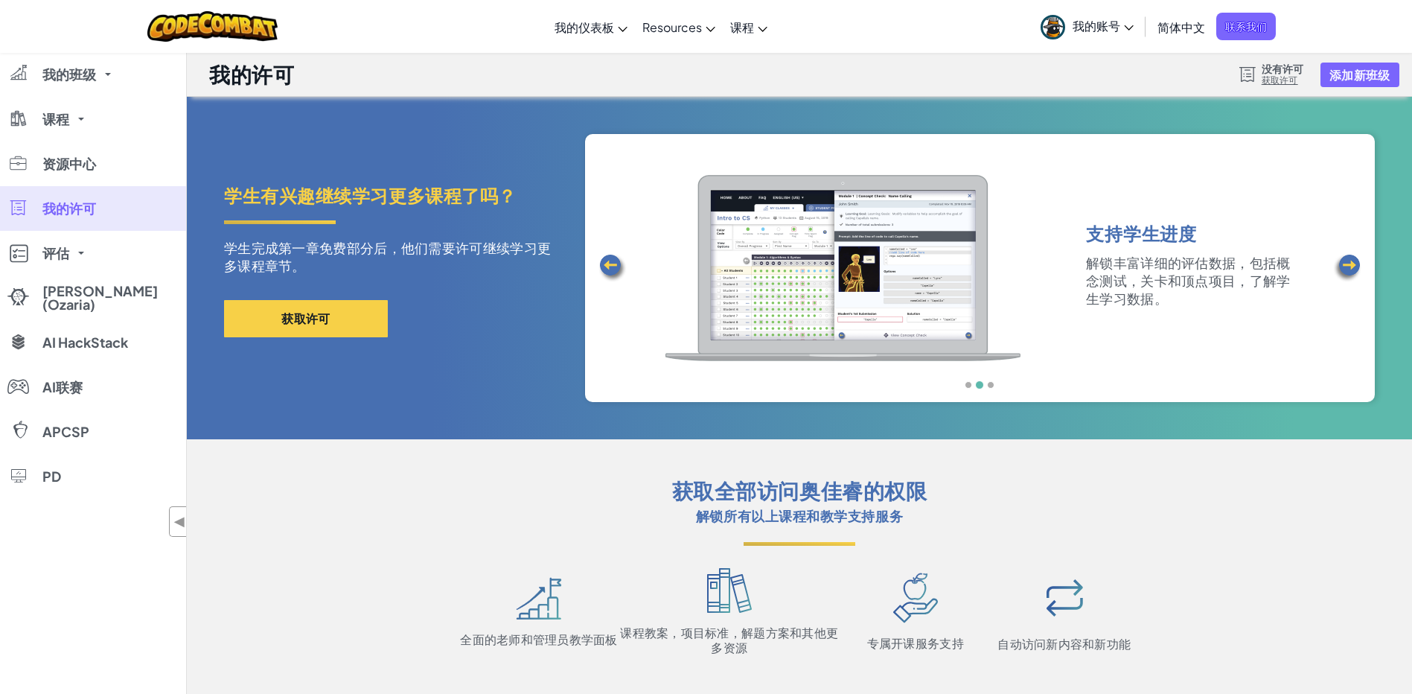
click at [1338, 260] on img at bounding box center [1347, 268] width 30 height 30
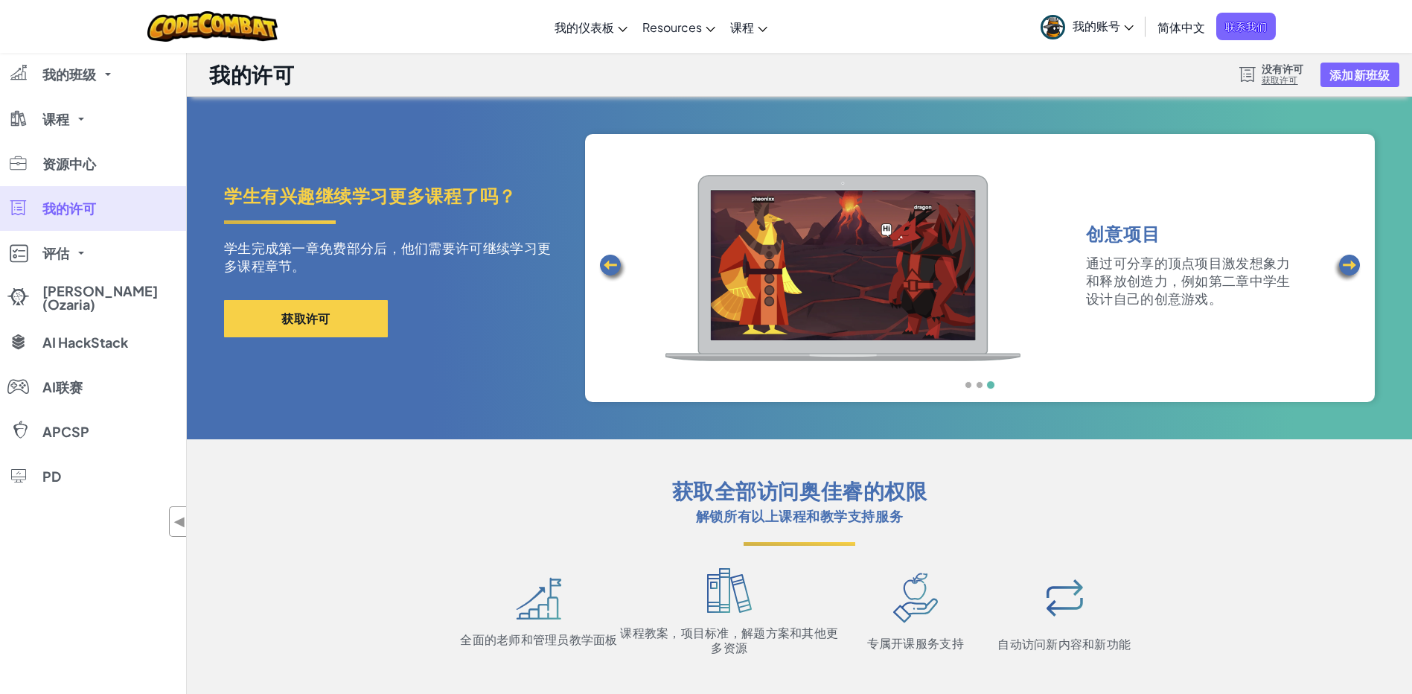
click at [1338, 260] on img at bounding box center [1347, 268] width 30 height 30
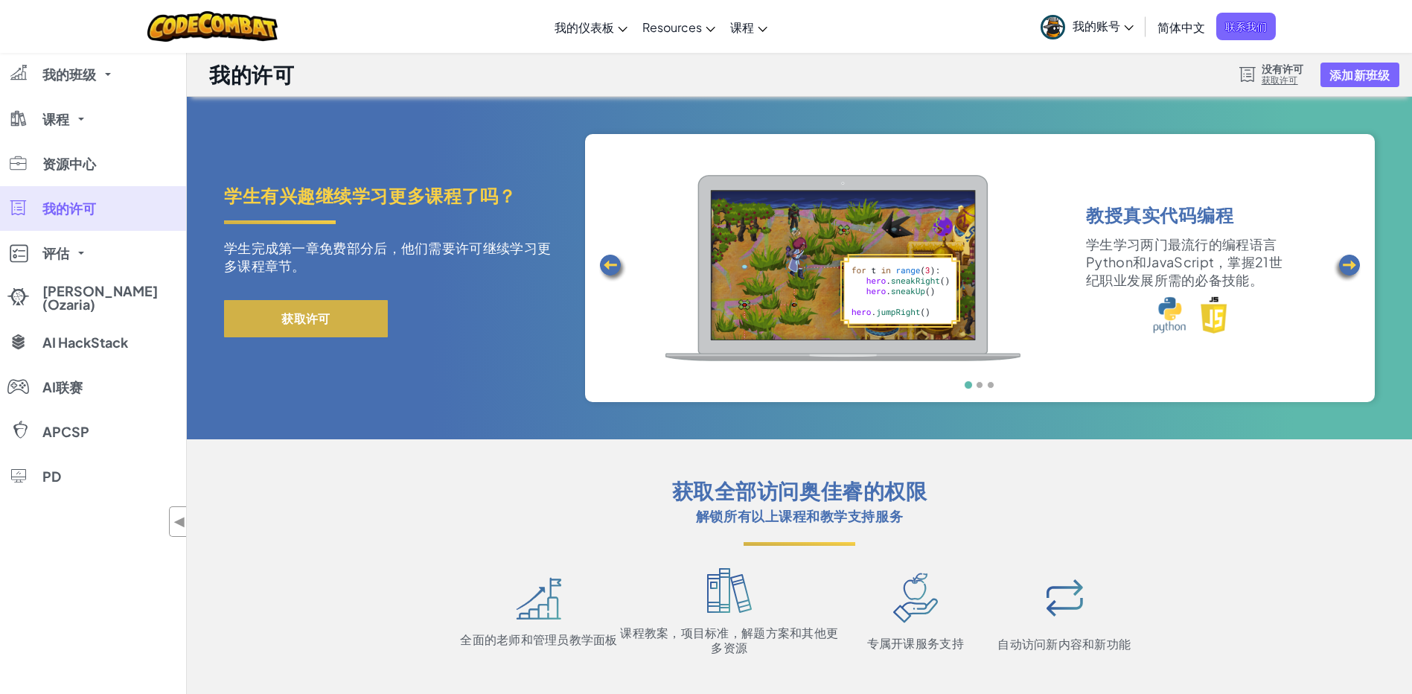
click at [313, 317] on button "获取许可" at bounding box center [306, 318] width 164 height 37
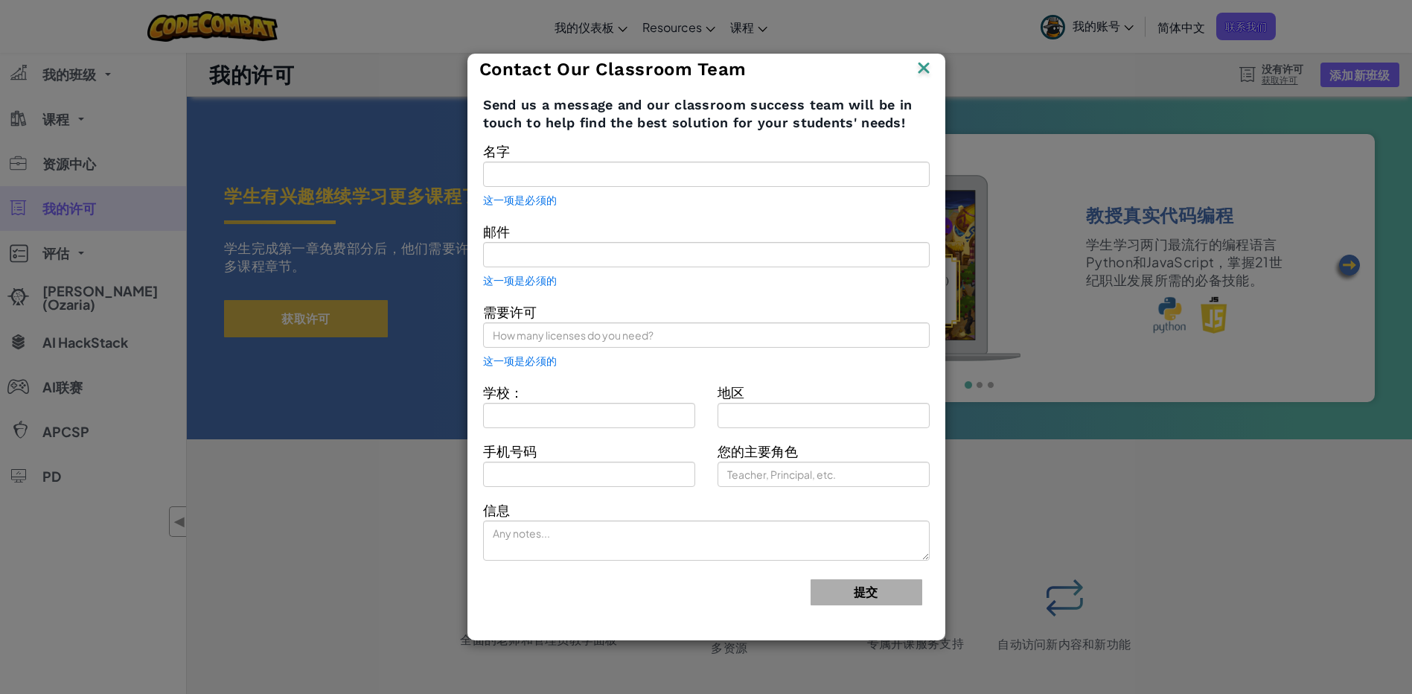
type input "可 云"
type input "[EMAIL_ADDRESS][DOMAIN_NAME]"
type input "mendd"
type input "dlji"
type input "Technology coordinator"
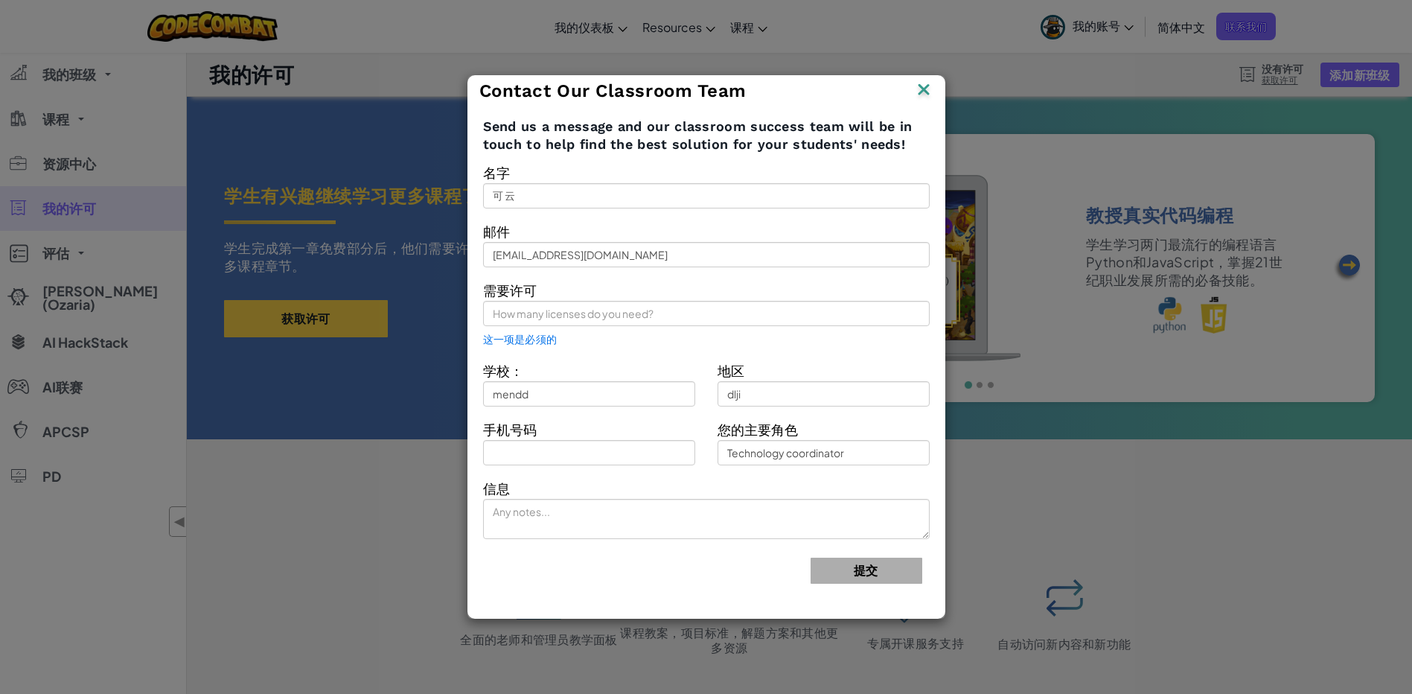
click at [333, 395] on div "Contact Our Classroom Team Send us a message and our classroom success team wil…" at bounding box center [706, 347] width 1412 height 694
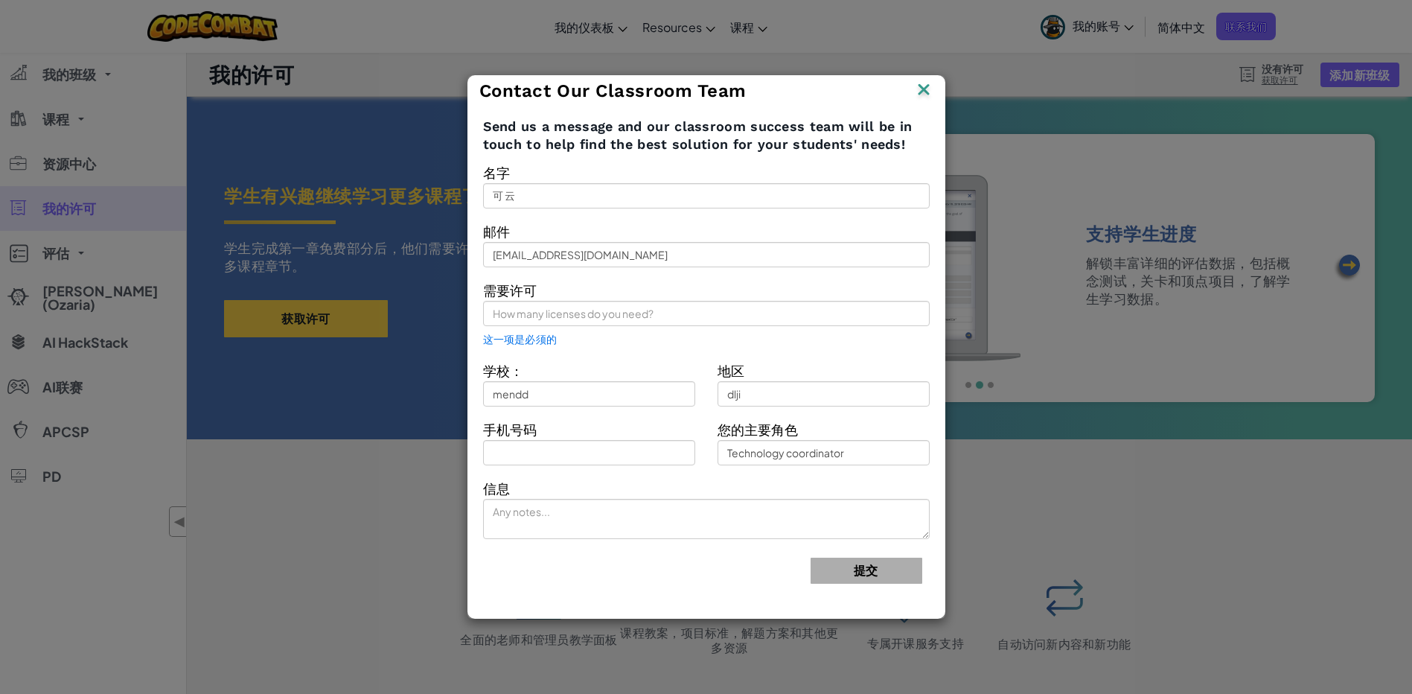
click at [896, 96] on div "Contact Our Classroom Team" at bounding box center [706, 91] width 454 height 22
click at [928, 89] on img at bounding box center [923, 91] width 19 height 22
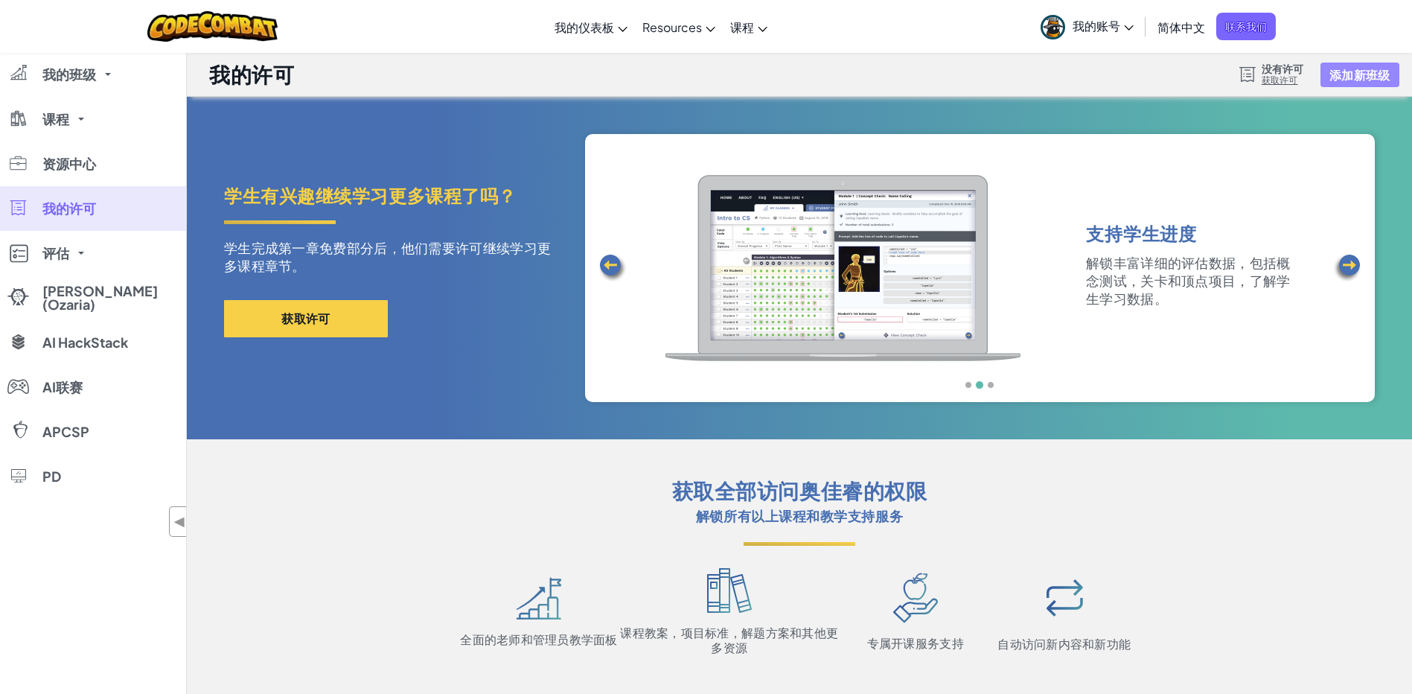
click at [1339, 69] on button "添加新班级" at bounding box center [1359, 75] width 78 height 25
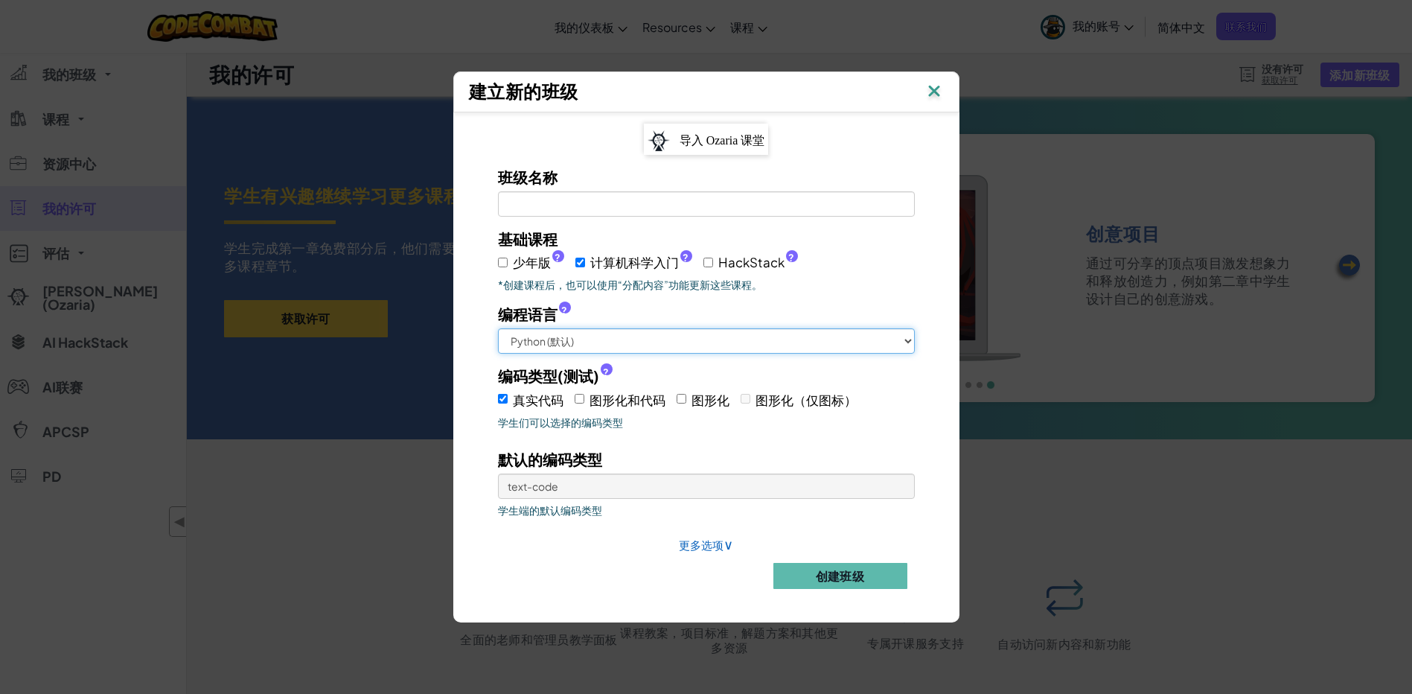
click at [597, 342] on select "Python (默认) JavaScript C++ Java (测试)" at bounding box center [706, 340] width 417 height 25
click at [498, 328] on select "Python (默认) JavaScript C++ Java (测试)" at bounding box center [706, 340] width 417 height 25
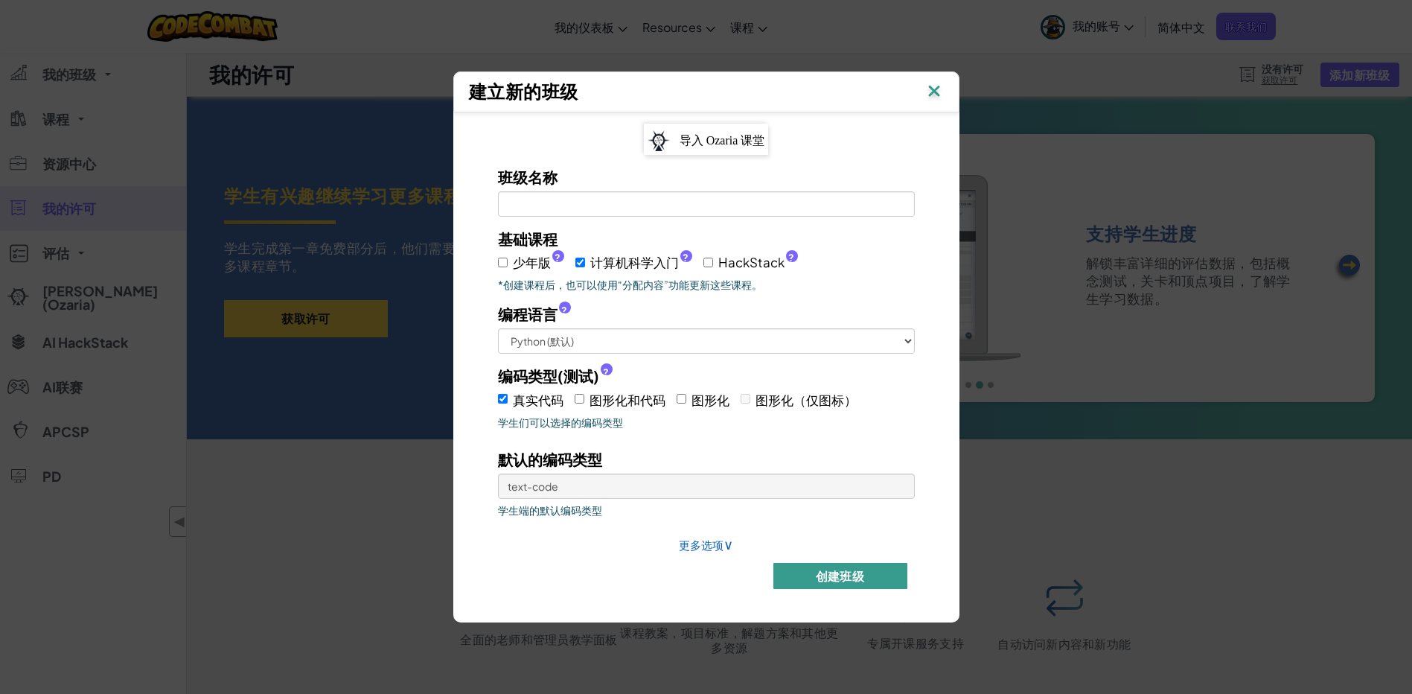
click at [839, 568] on button "创建班级" at bounding box center [840, 576] width 134 height 26
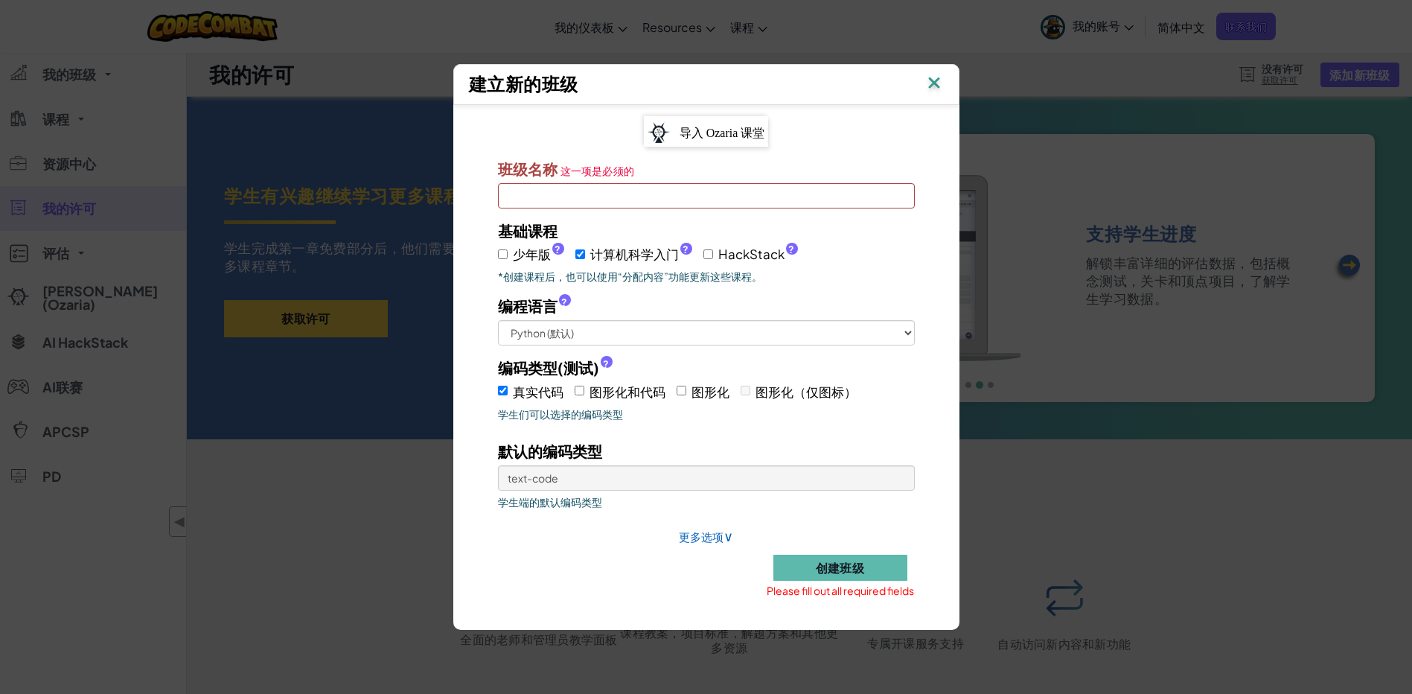
click at [931, 85] on img at bounding box center [933, 84] width 19 height 22
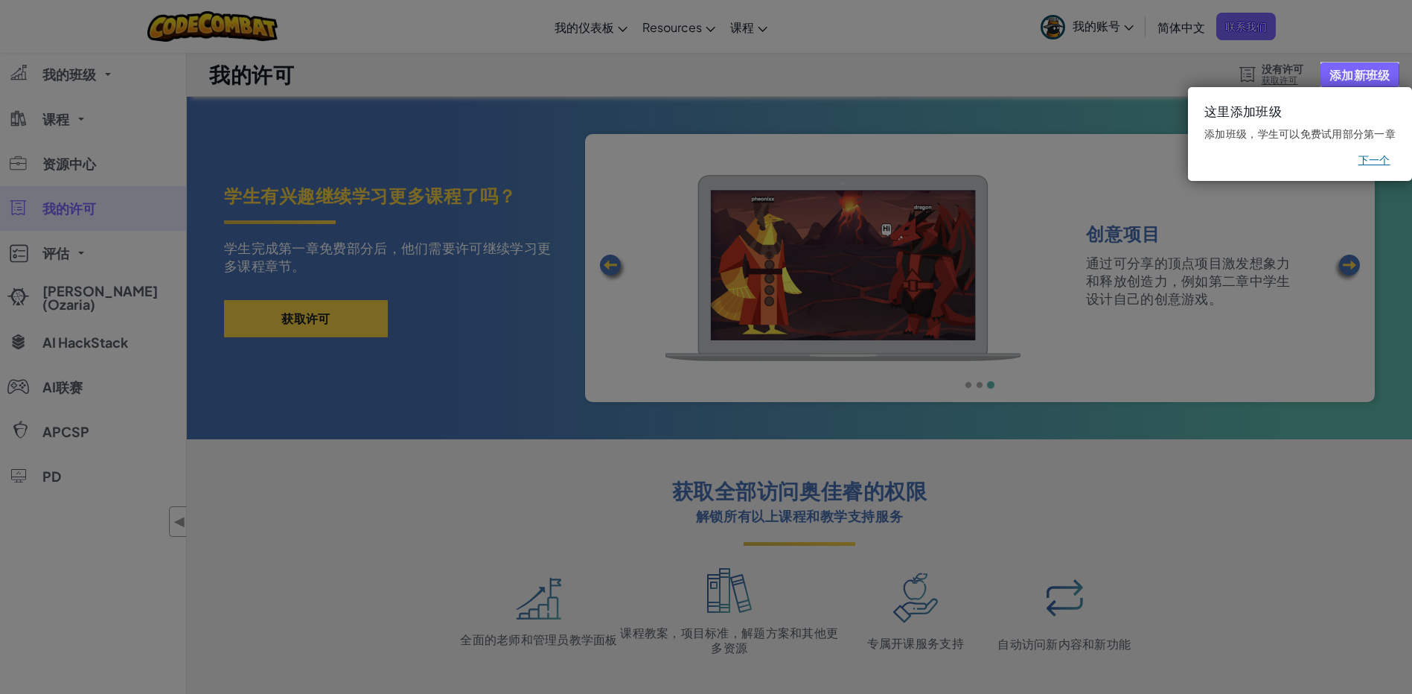
click at [1376, 162] on button "下一个" at bounding box center [1374, 160] width 32 height 15
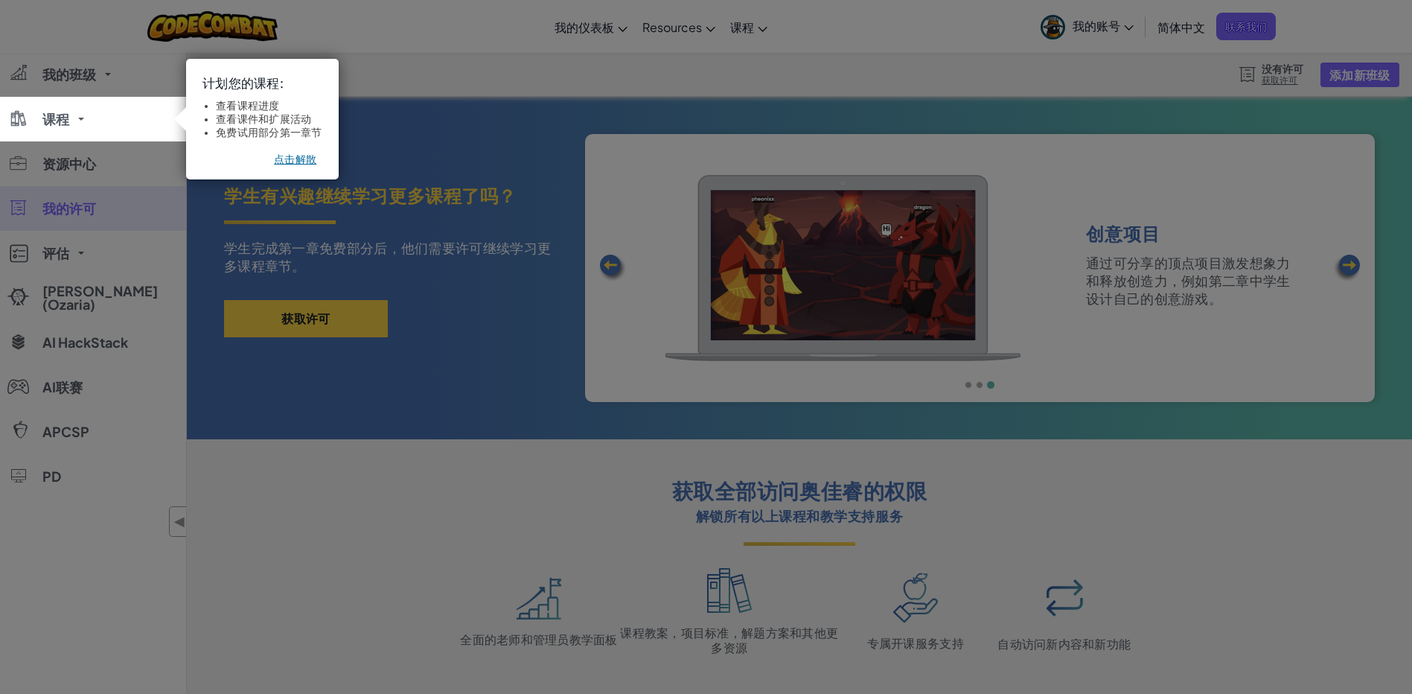
click at [304, 152] on button "点击解散" at bounding box center [295, 159] width 42 height 15
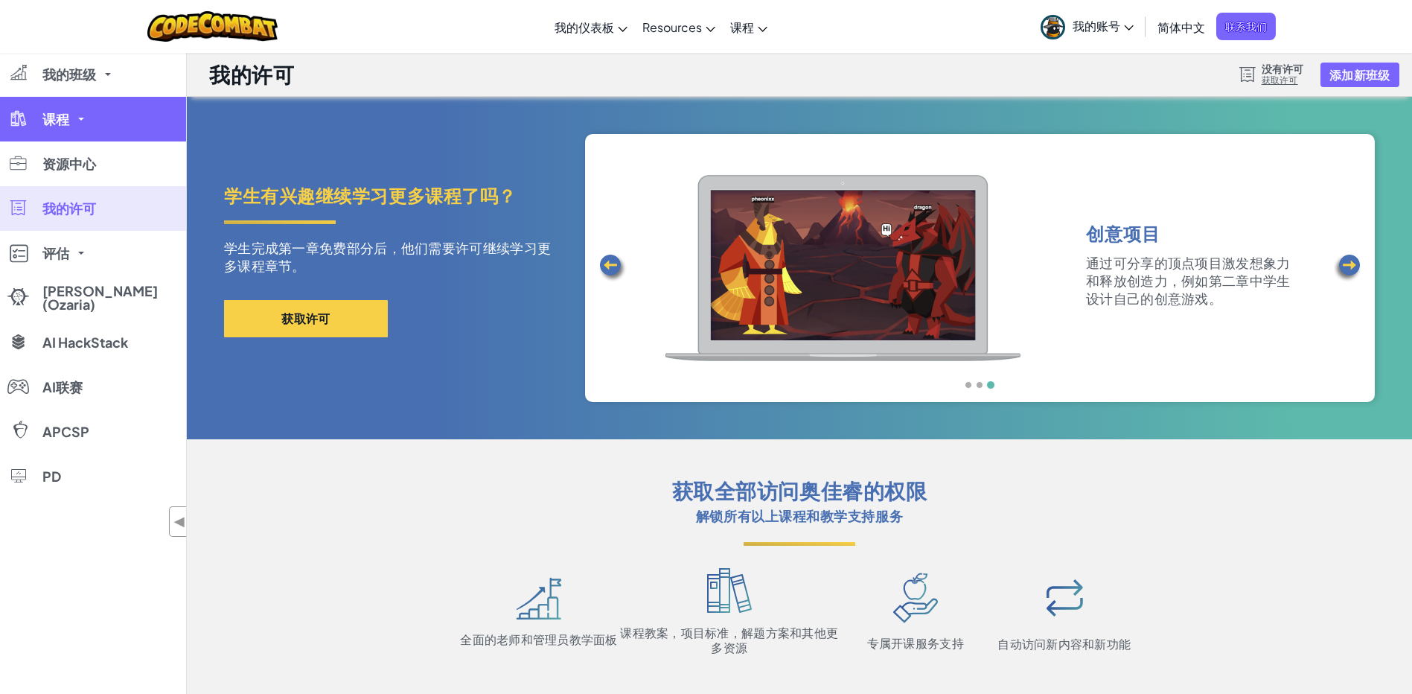
click at [110, 109] on link "课程" at bounding box center [93, 119] width 186 height 45
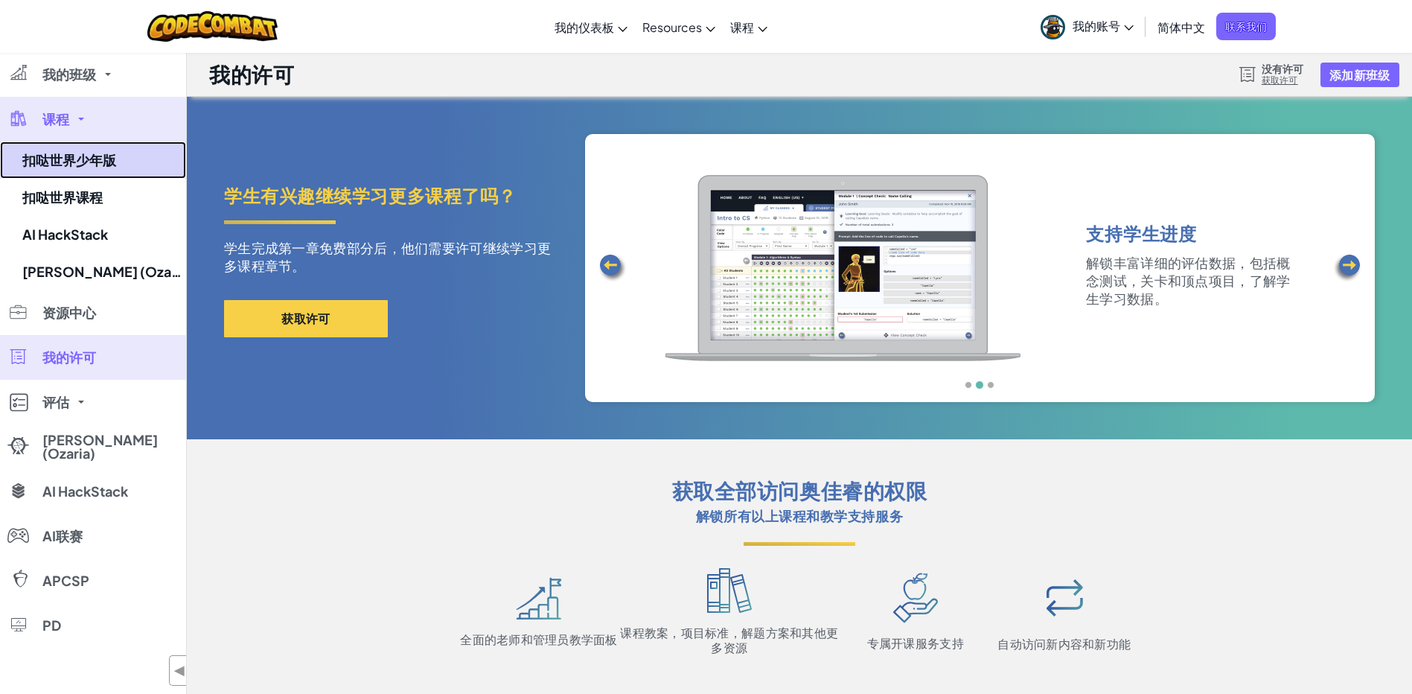
click at [83, 143] on link "扣哒世界少年版" at bounding box center [93, 159] width 186 height 37
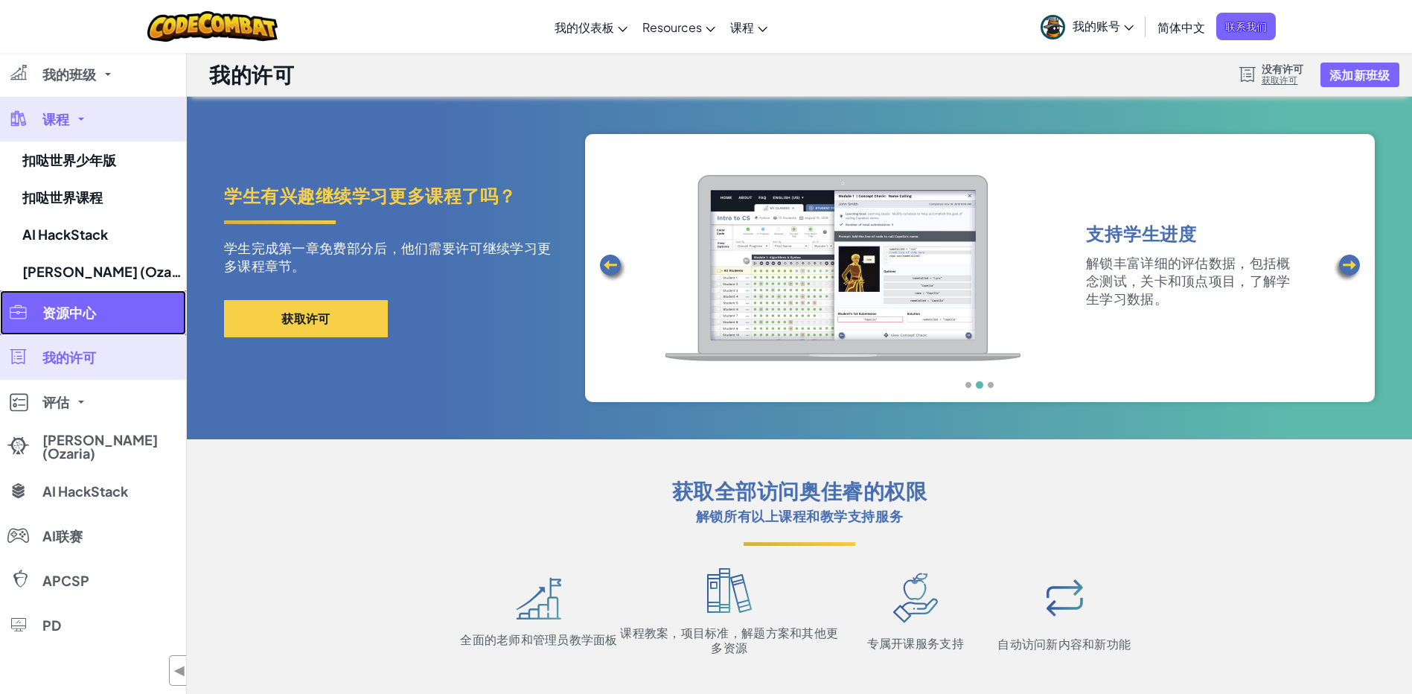
click at [109, 290] on link "资源中心" at bounding box center [93, 312] width 186 height 45
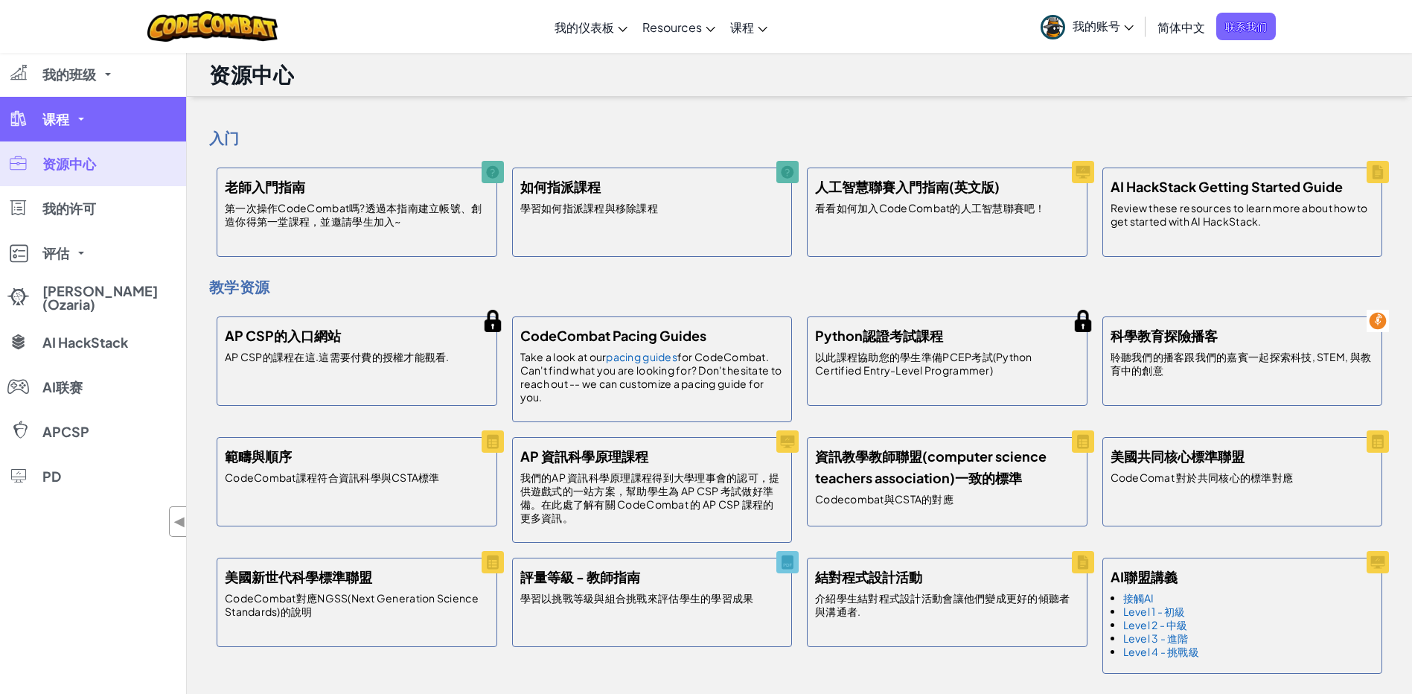
click at [93, 118] on link "课程" at bounding box center [93, 119] width 186 height 45
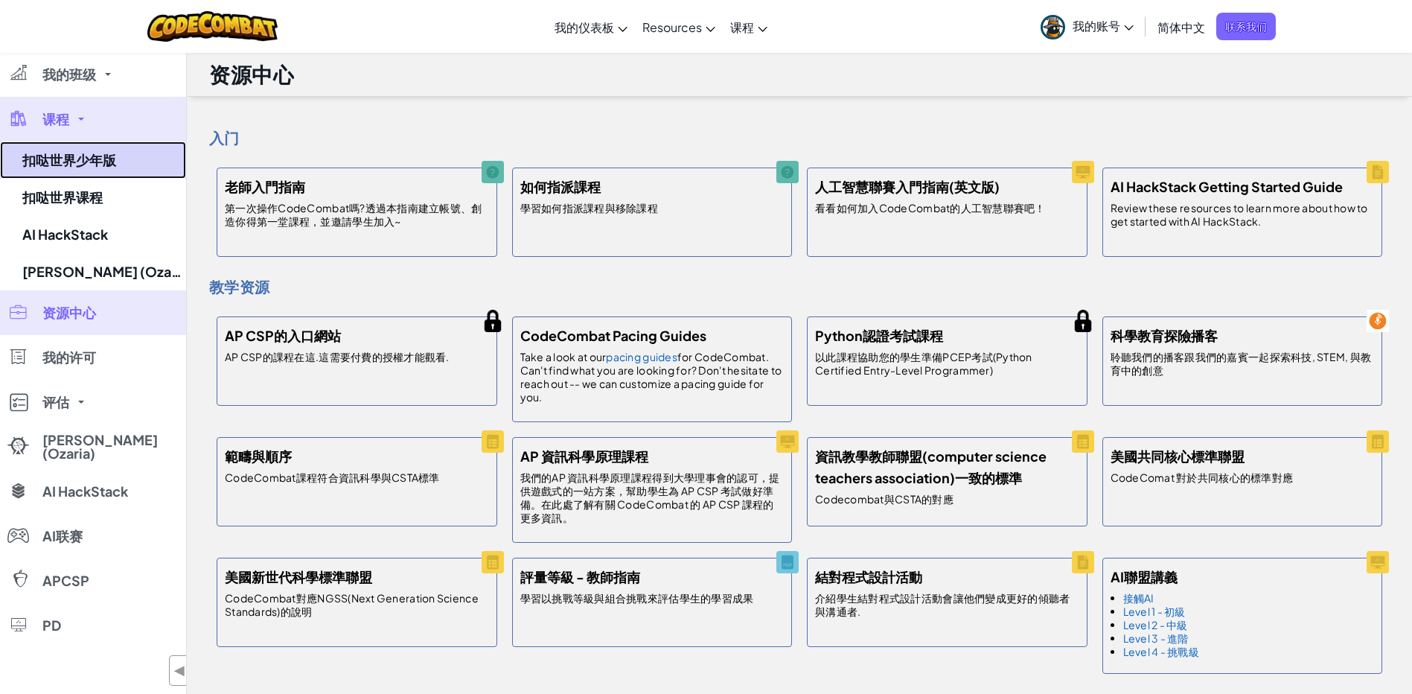
click at [98, 163] on link "扣哒世界少年版" at bounding box center [93, 159] width 186 height 37
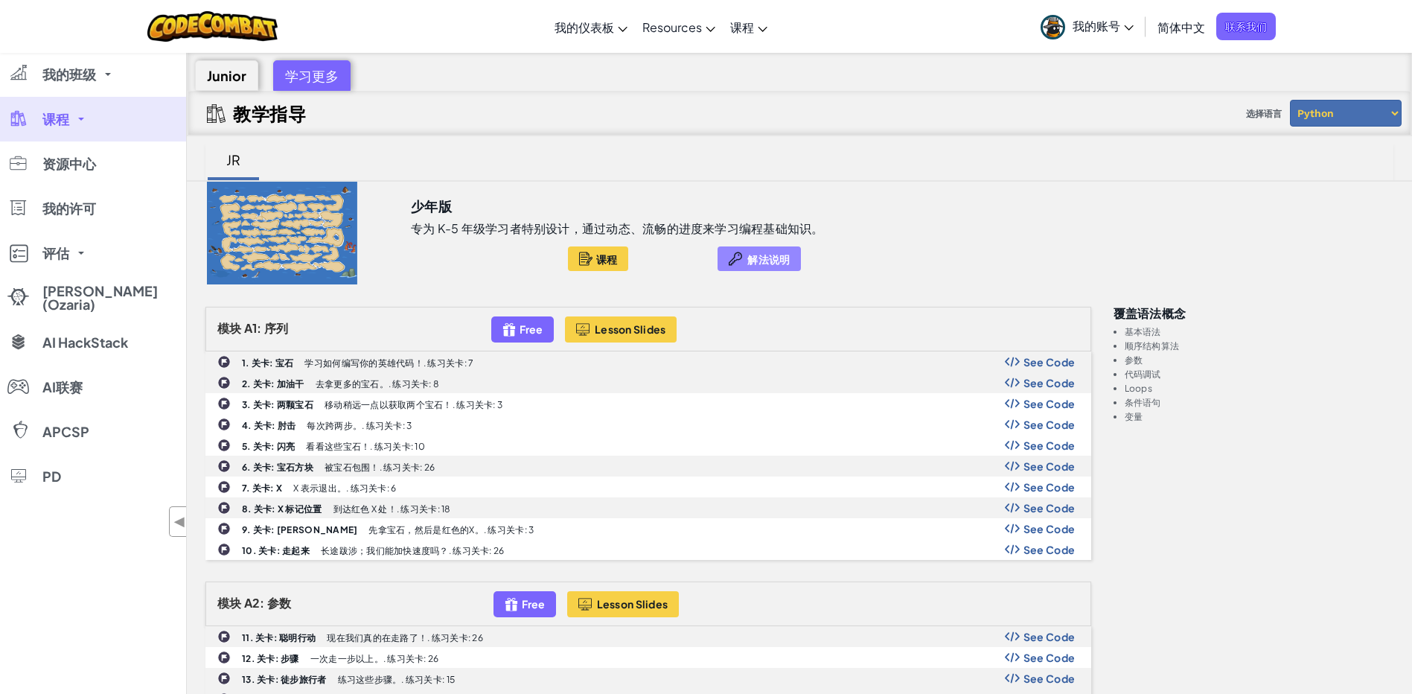
click at [735, 253] on div at bounding box center [735, 258] width 13 height 17
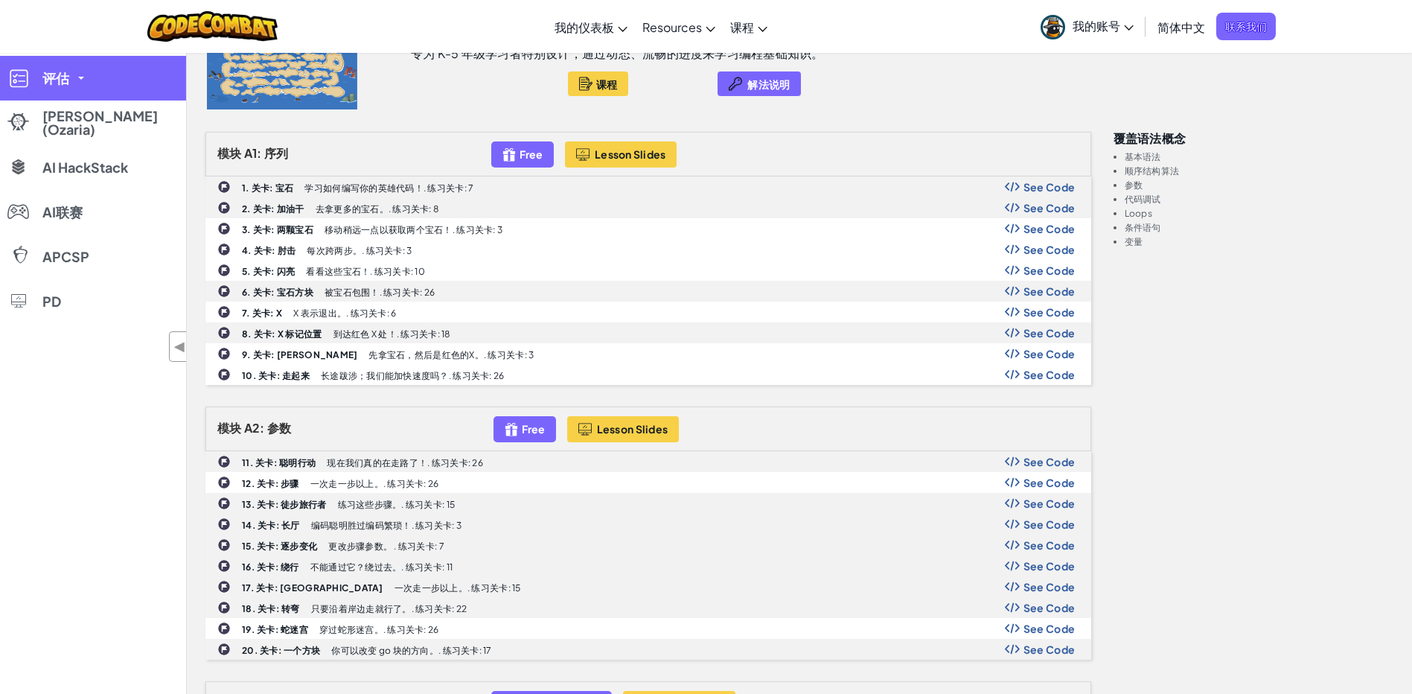
scroll to position [149, 0]
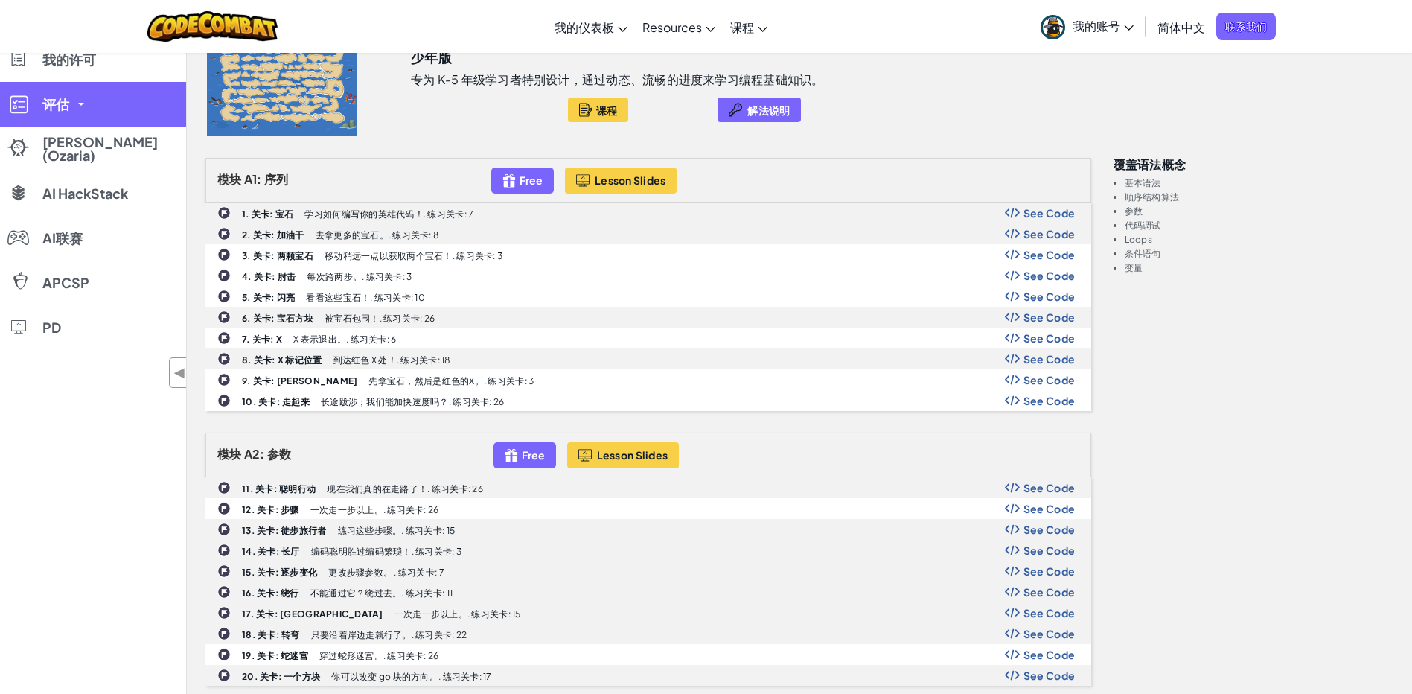
click at [114, 119] on link "评估" at bounding box center [93, 104] width 186 height 45
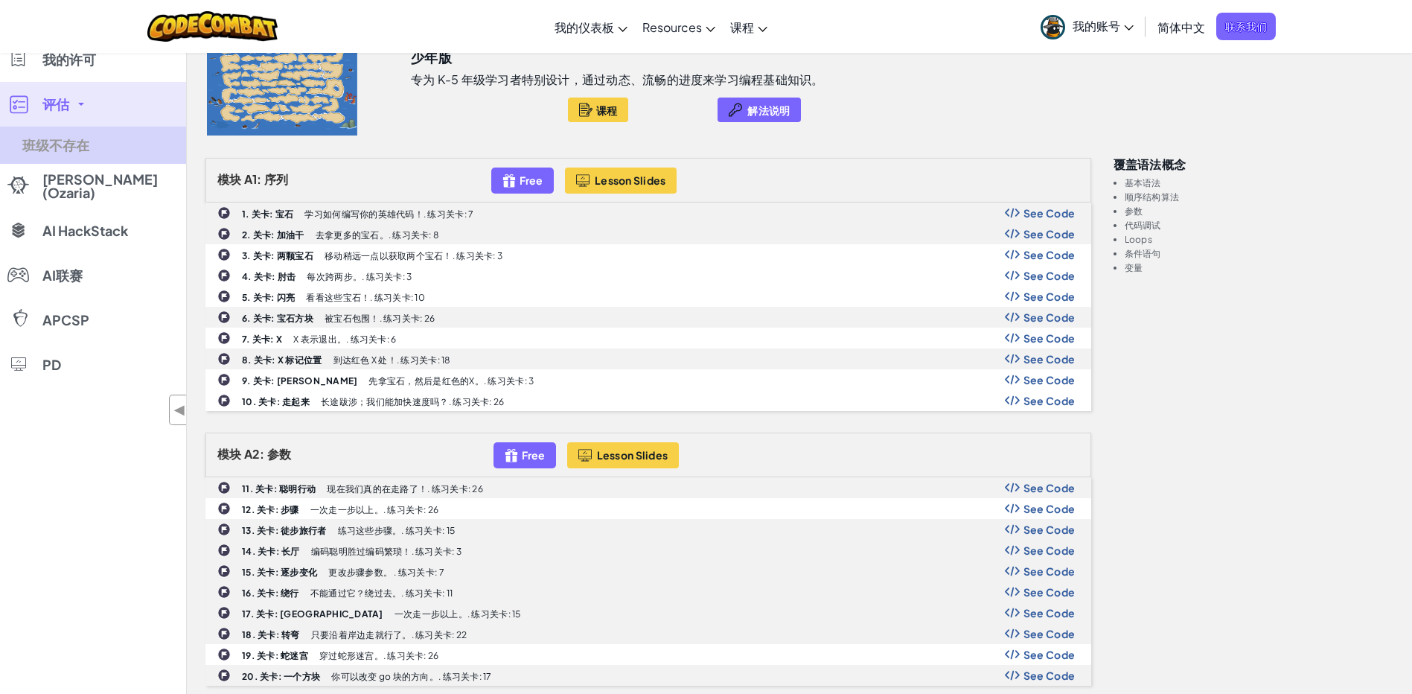
click at [109, 146] on link "班级不存在" at bounding box center [93, 145] width 186 height 37
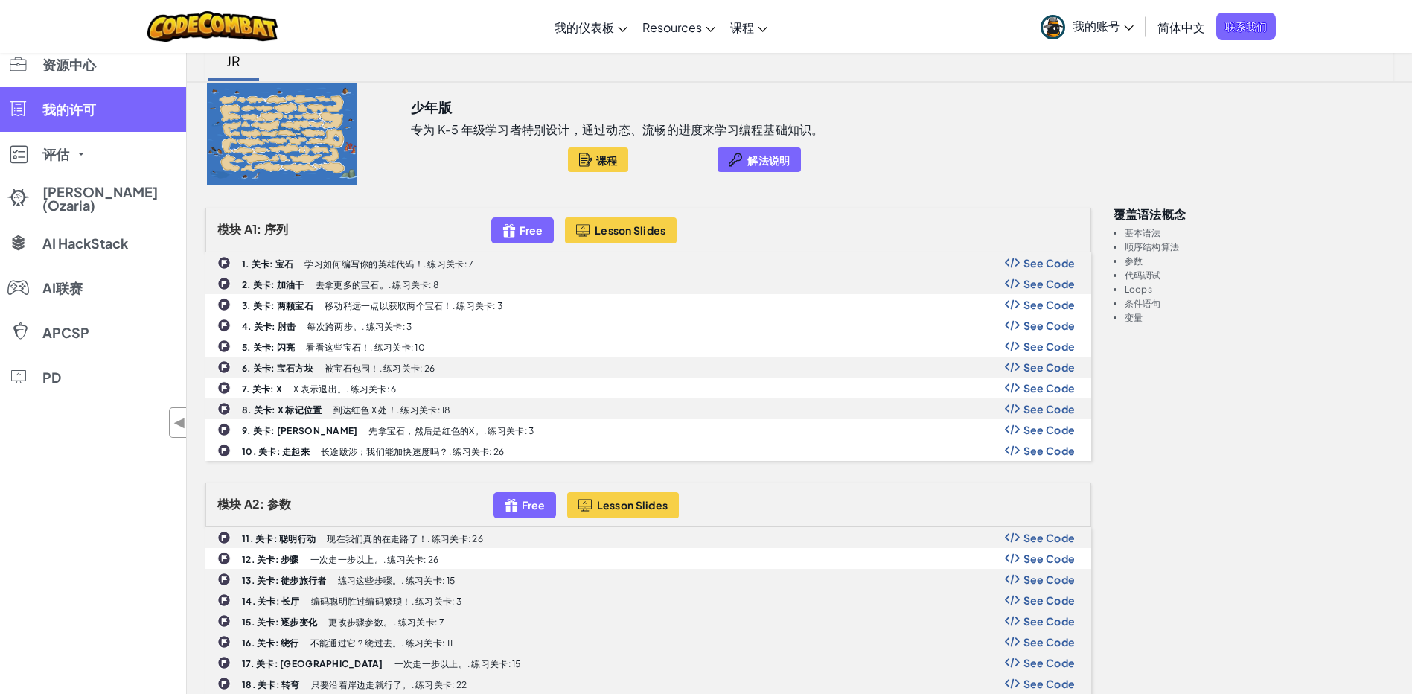
scroll to position [74, 0]
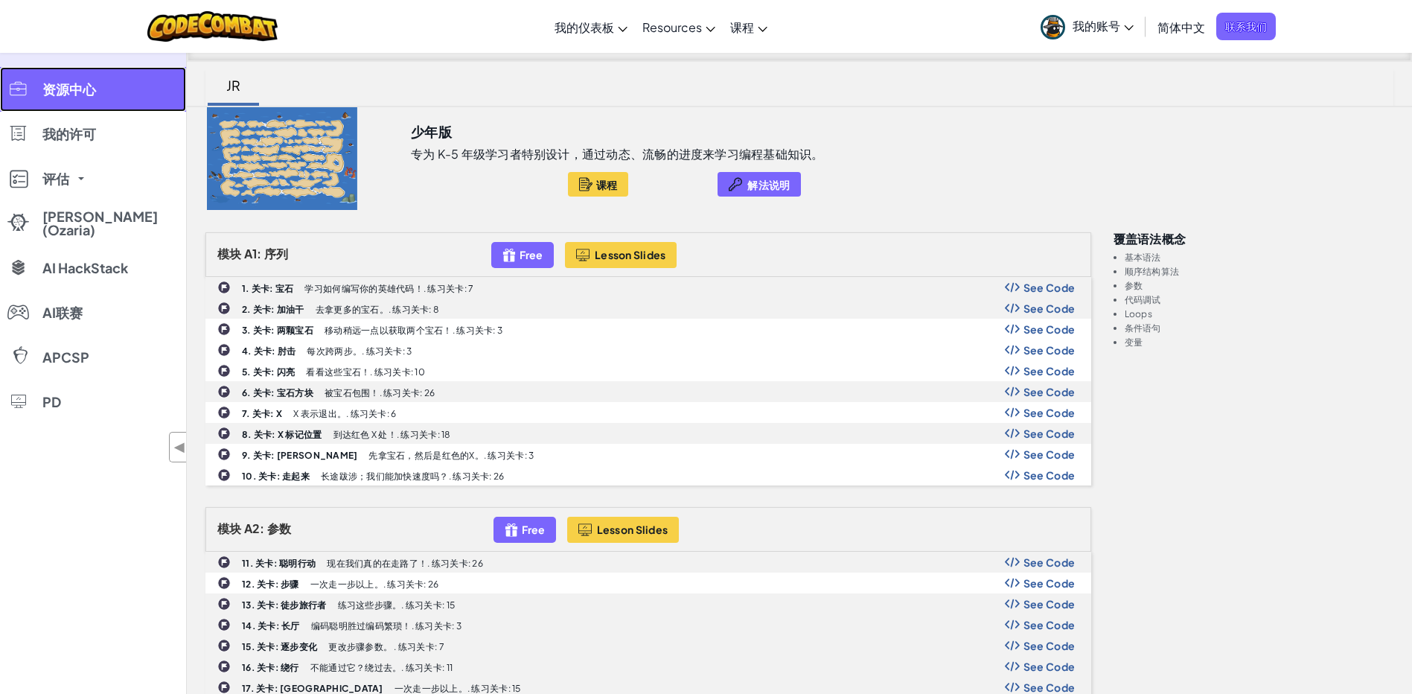
click at [121, 95] on link "资源中心" at bounding box center [93, 89] width 186 height 45
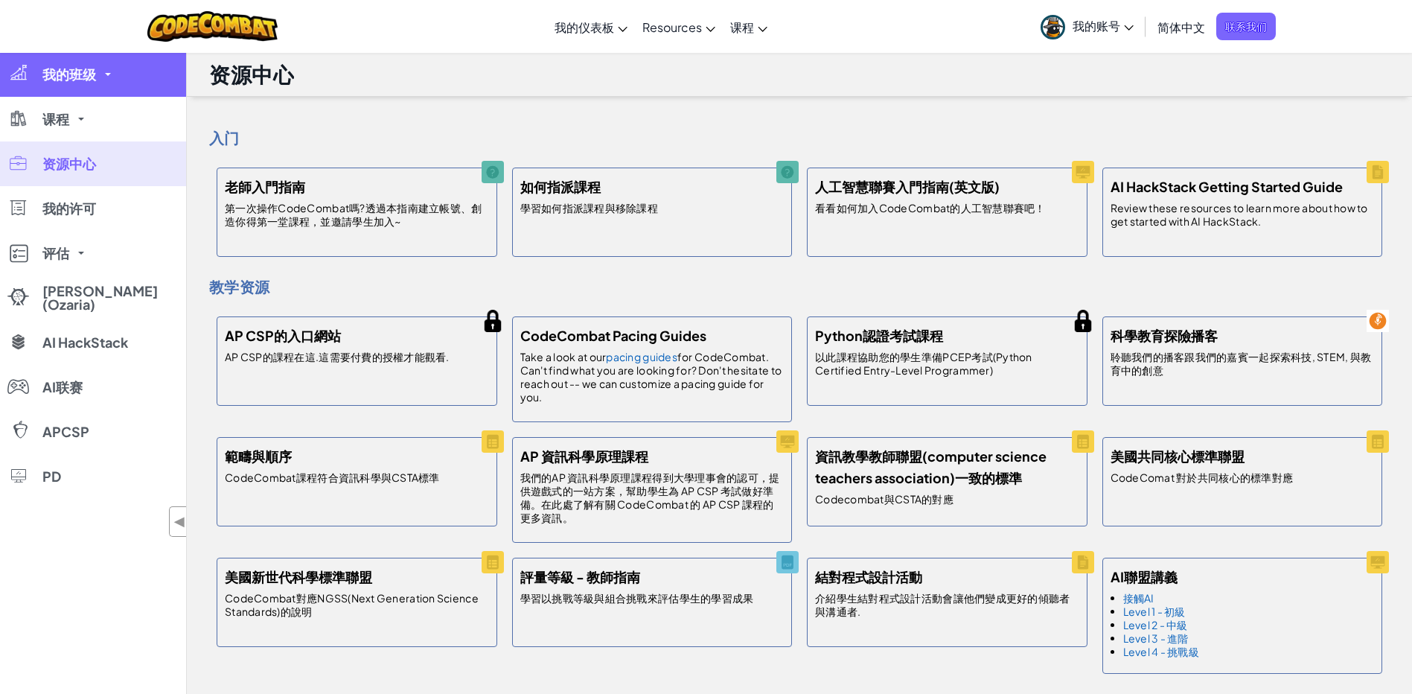
click at [83, 87] on link "我的班级" at bounding box center [93, 74] width 186 height 45
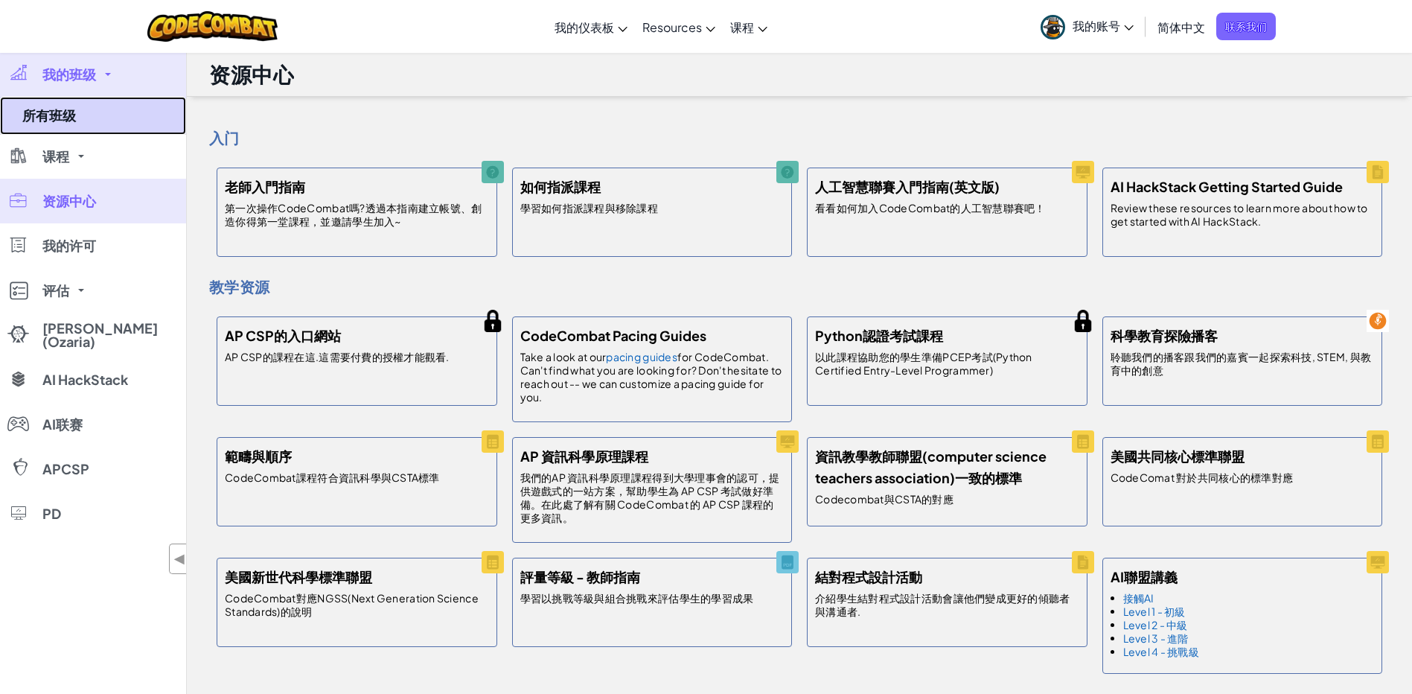
click at [90, 103] on link "所有班级" at bounding box center [93, 116] width 186 height 38
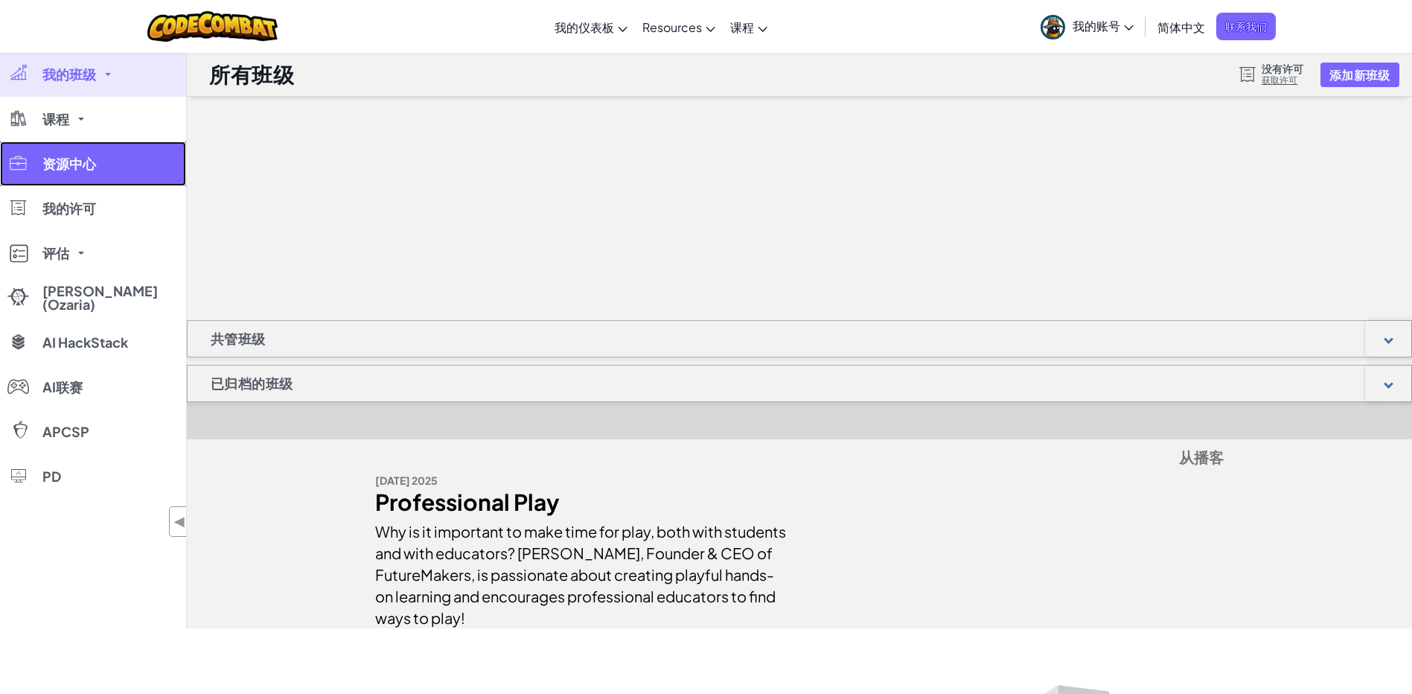
click at [71, 169] on span "资源中心" at bounding box center [69, 163] width 54 height 13
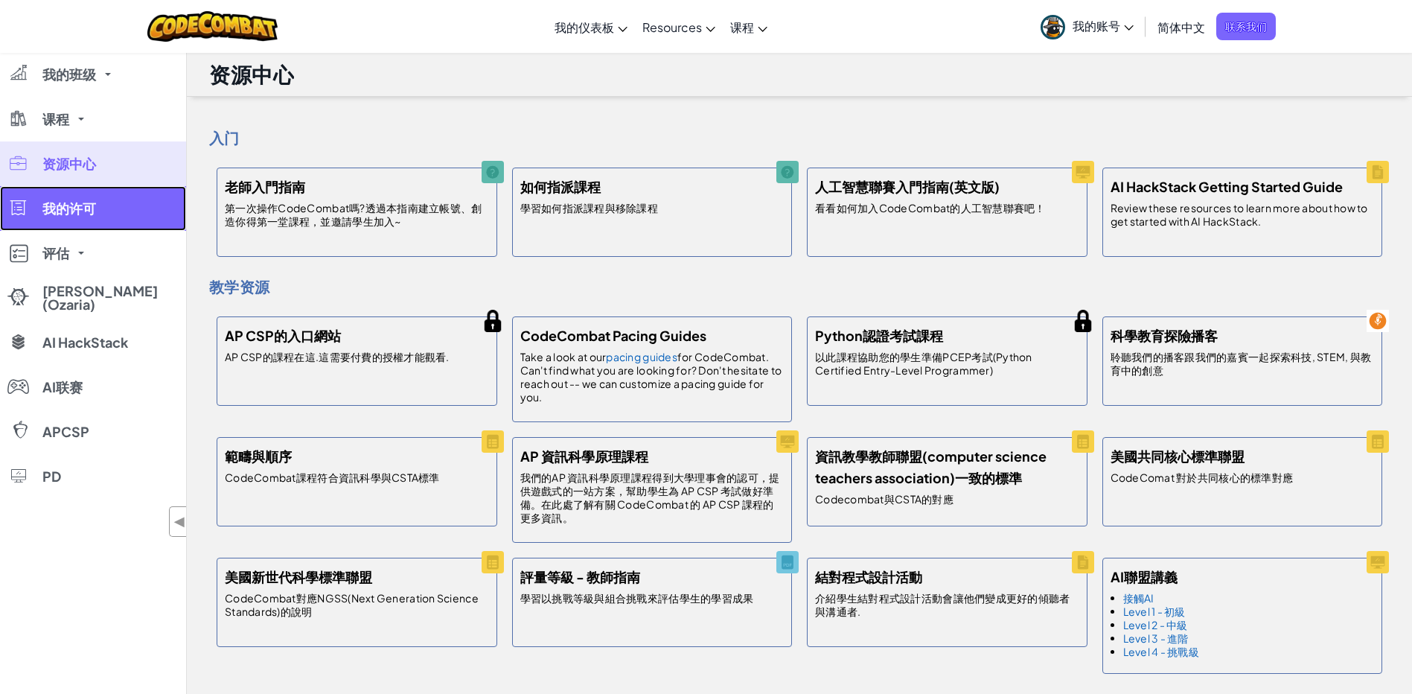
click at [94, 221] on link "我的许可" at bounding box center [93, 208] width 186 height 45
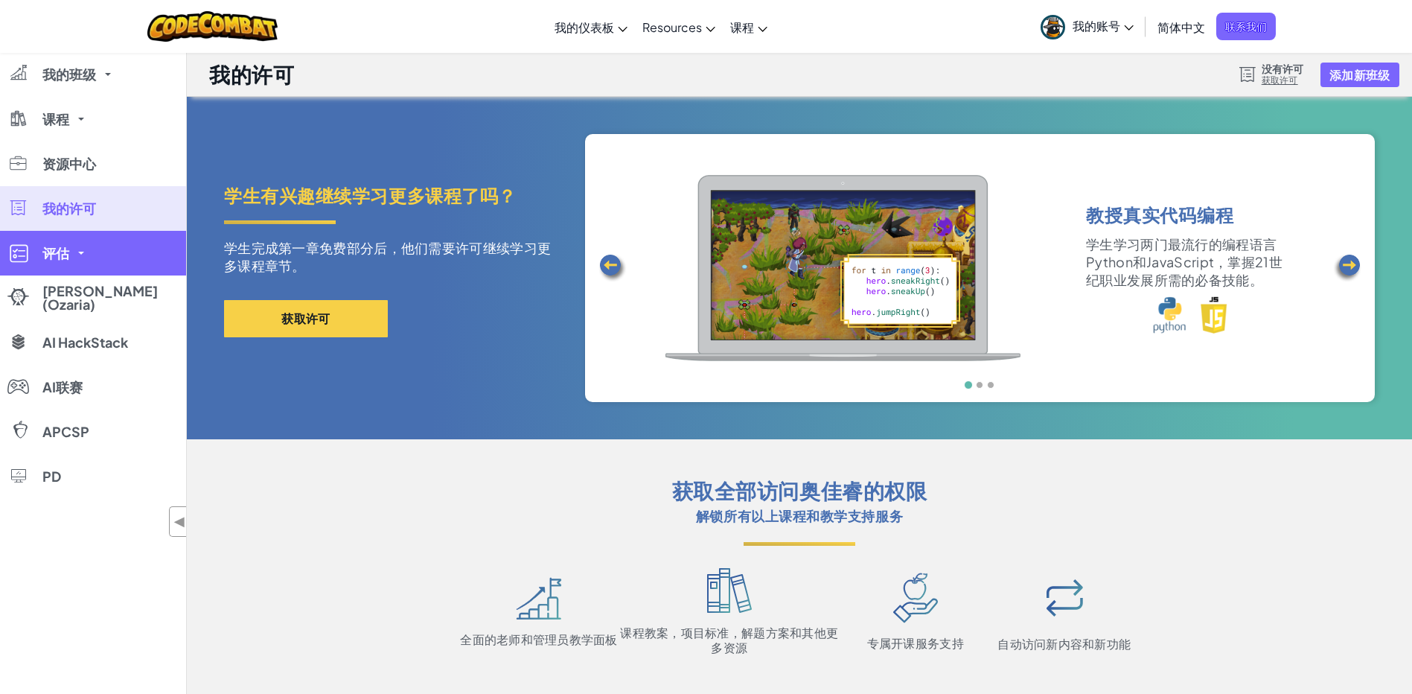
click at [94, 241] on link "评估" at bounding box center [93, 253] width 186 height 45
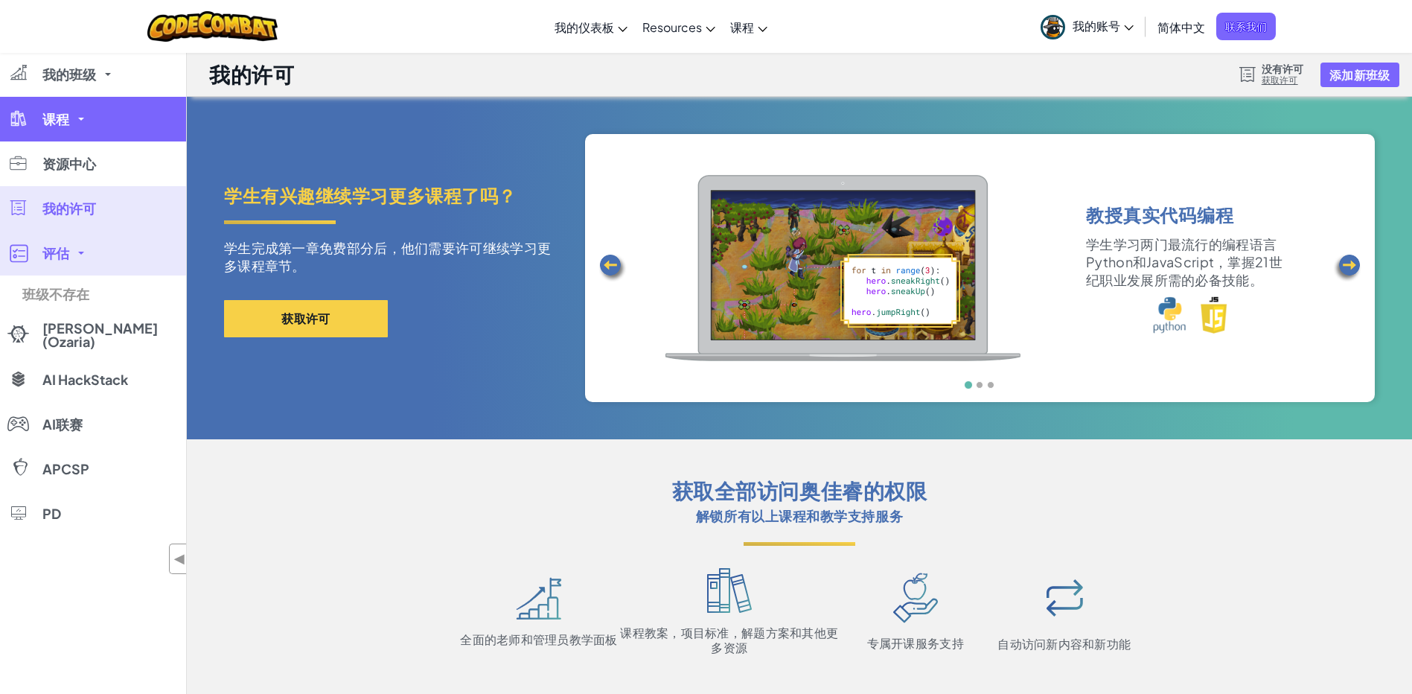
click at [101, 129] on link "课程" at bounding box center [93, 119] width 186 height 45
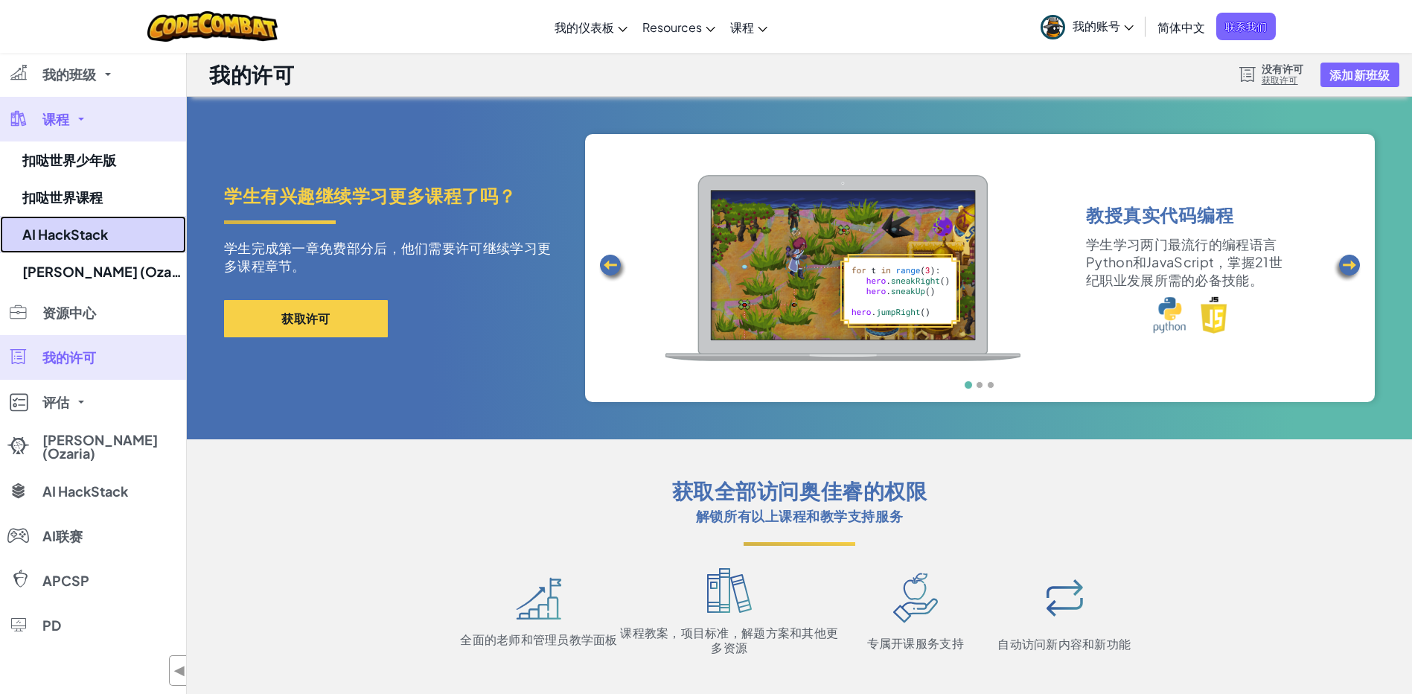
click at [121, 220] on link "AI HackStack" at bounding box center [93, 234] width 186 height 37
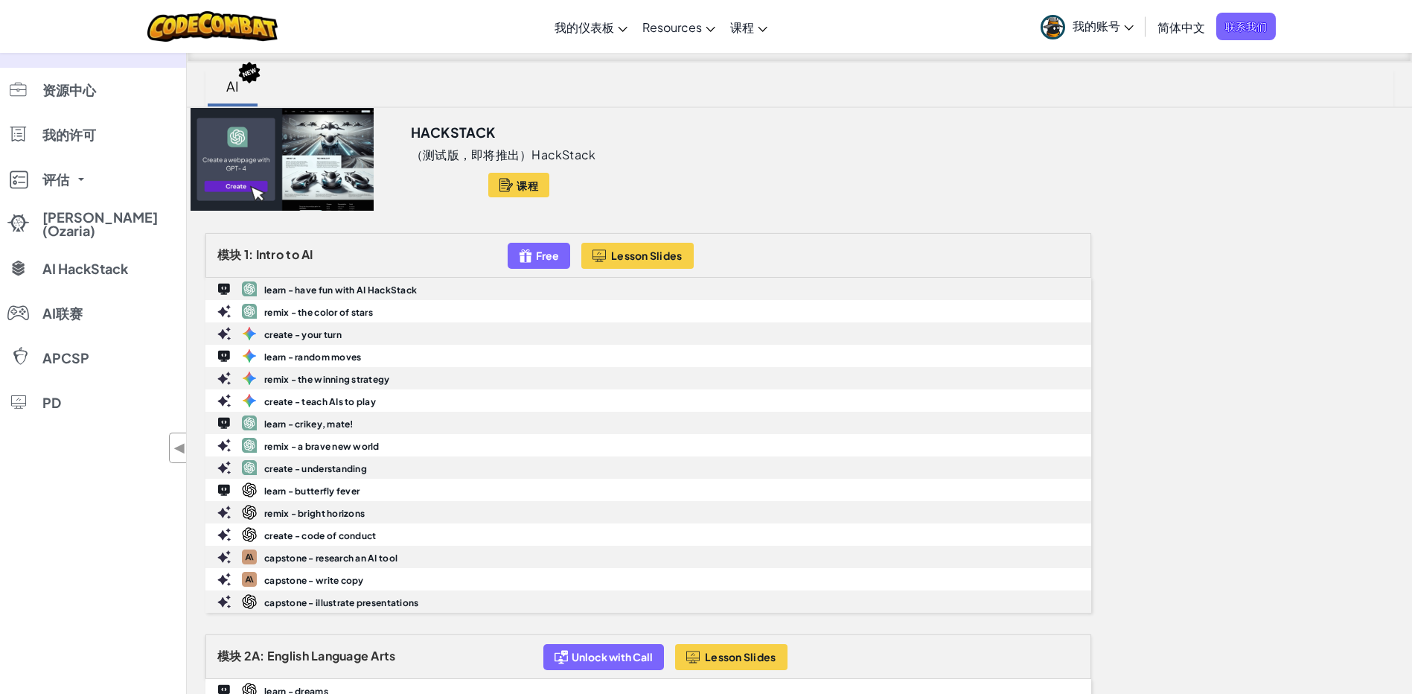
scroll to position [74, 0]
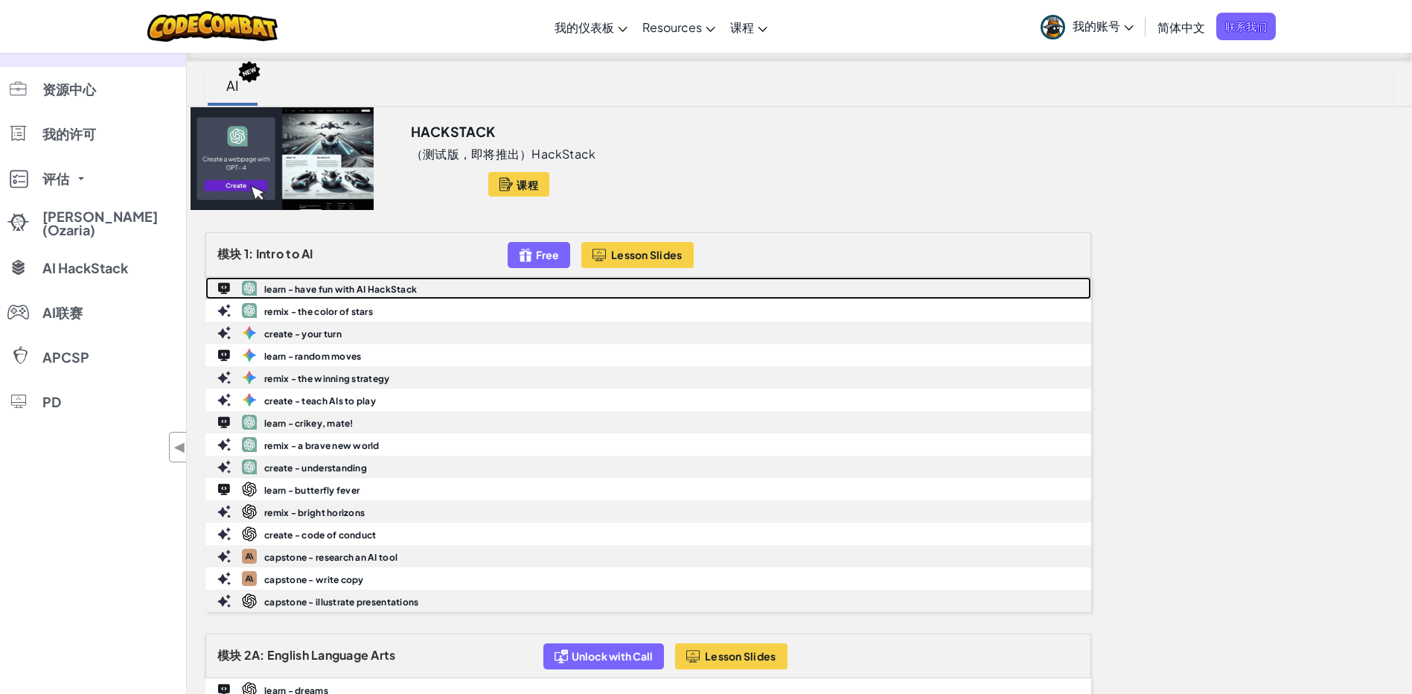
click at [288, 283] on div "learn - have fun with AI HackStack" at bounding box center [648, 288] width 884 height 21
